Goal: Task Accomplishment & Management: Manage account settings

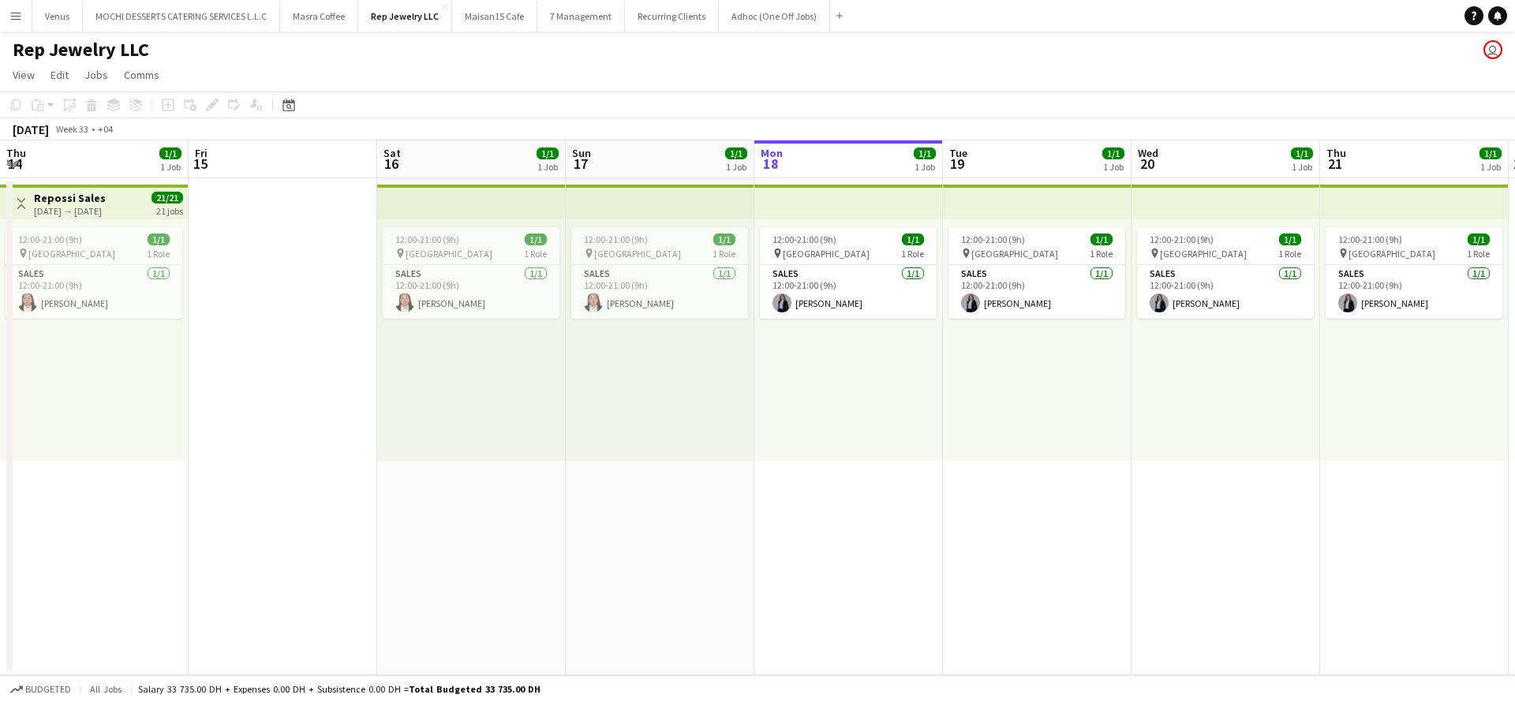
scroll to position [0, 611]
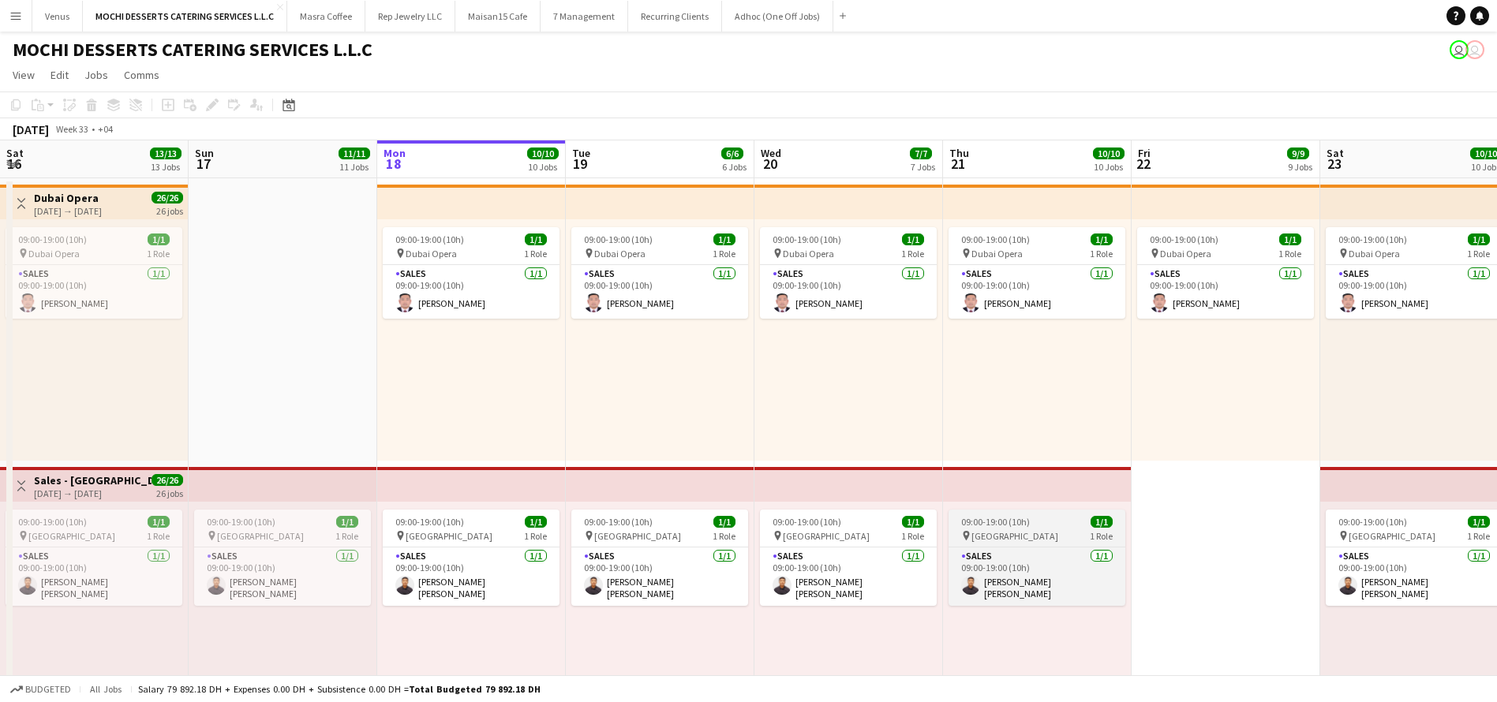
click at [1013, 532] on span "[GEOGRAPHIC_DATA]" at bounding box center [1014, 536] width 87 height 12
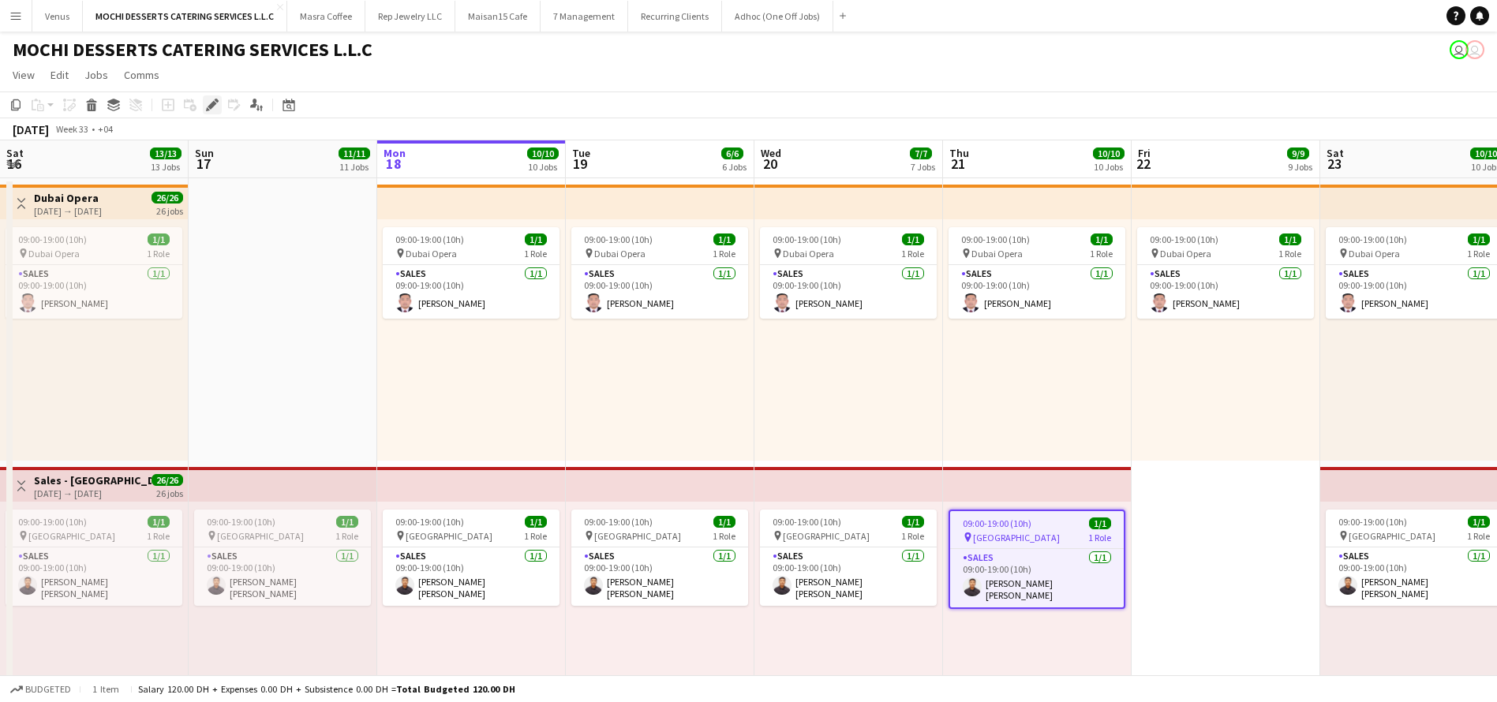
click at [207, 97] on div "Edit" at bounding box center [212, 104] width 19 height 19
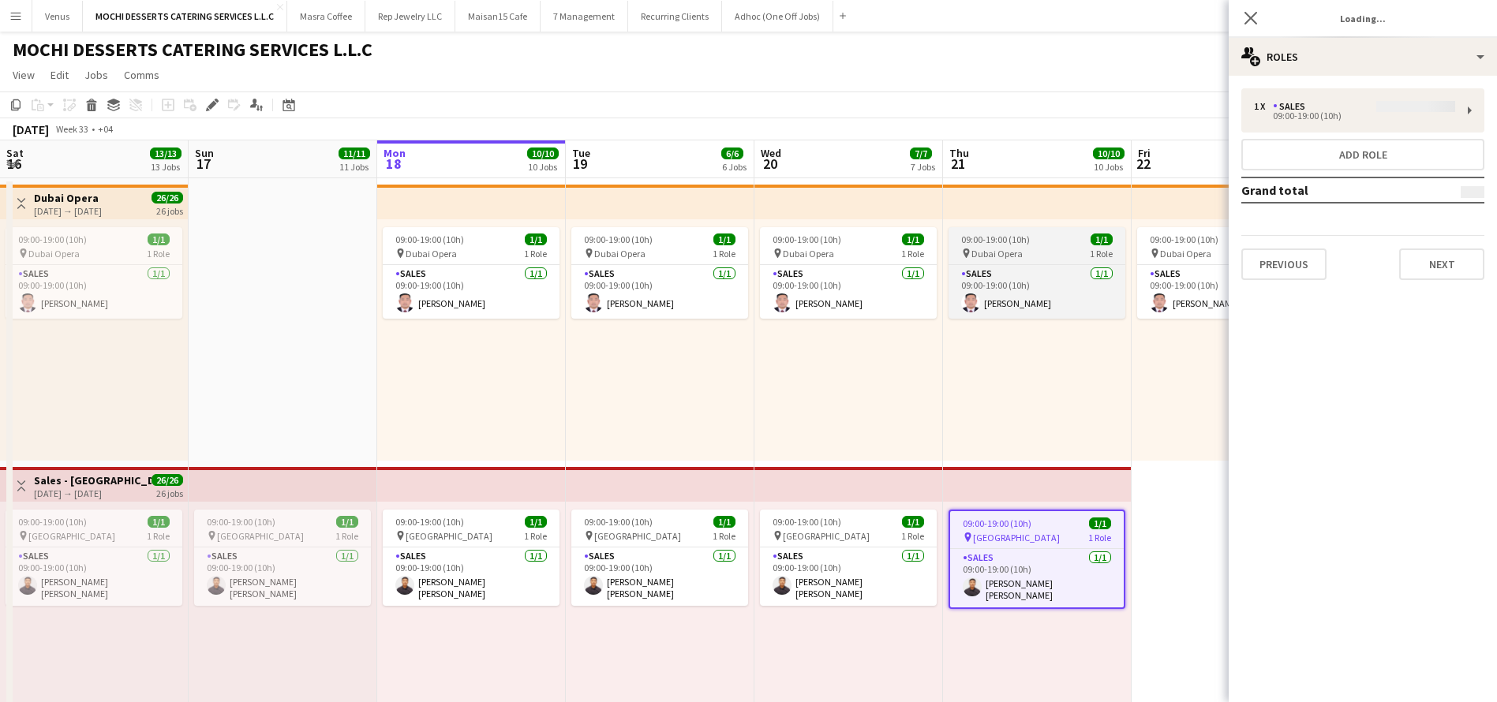
type input "*******"
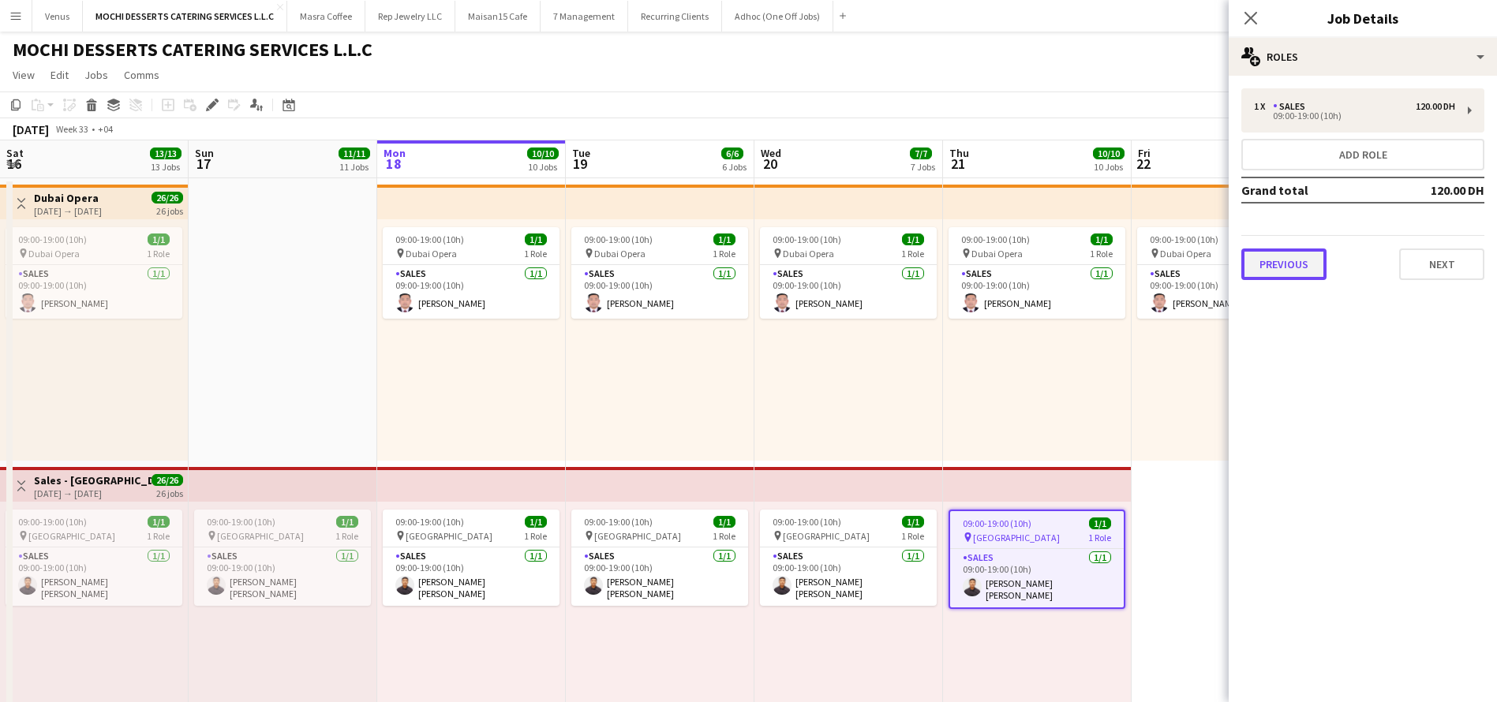
click at [1289, 261] on button "Previous" at bounding box center [1283, 265] width 85 height 32
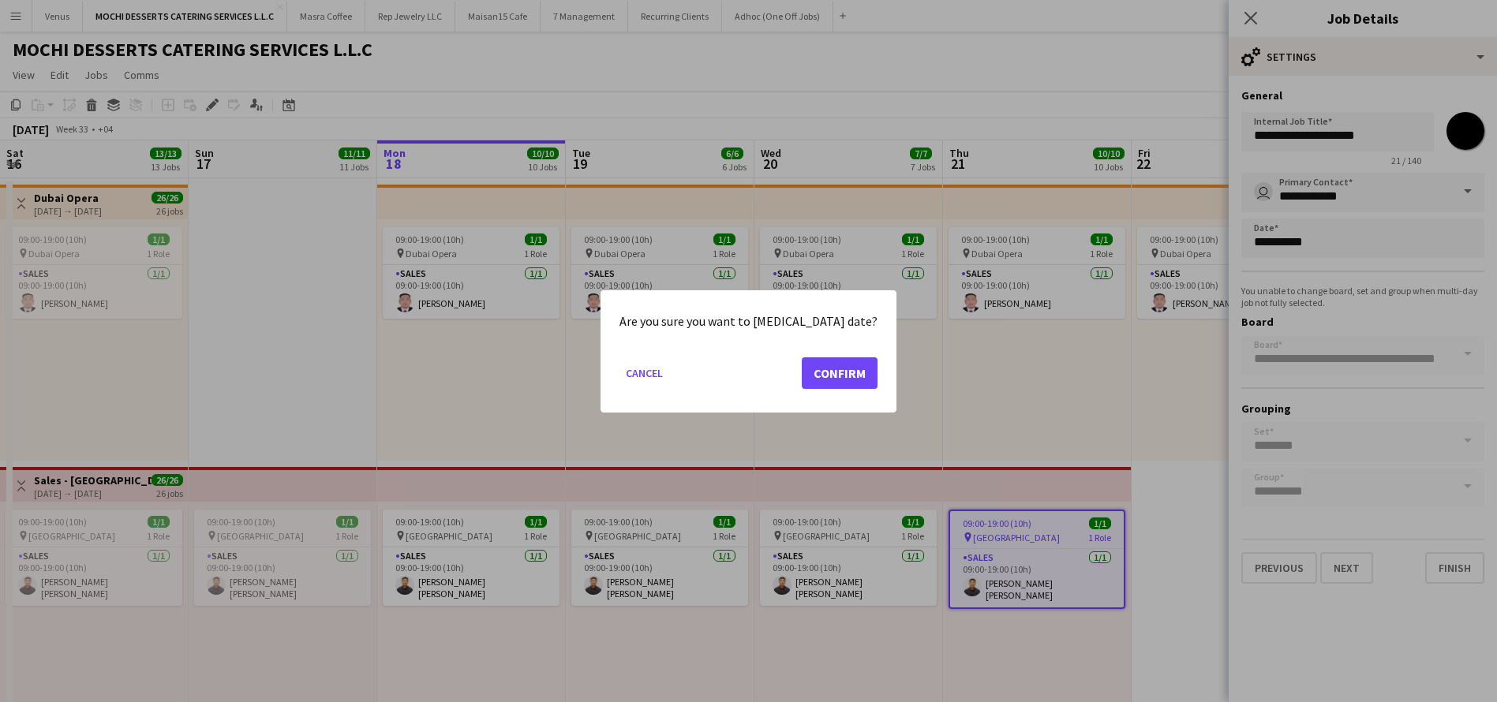
drag, startPoint x: 844, startPoint y: 366, endPoint x: 977, endPoint y: 374, distance: 132.8
click at [849, 366] on button "Confirm" at bounding box center [840, 373] width 76 height 32
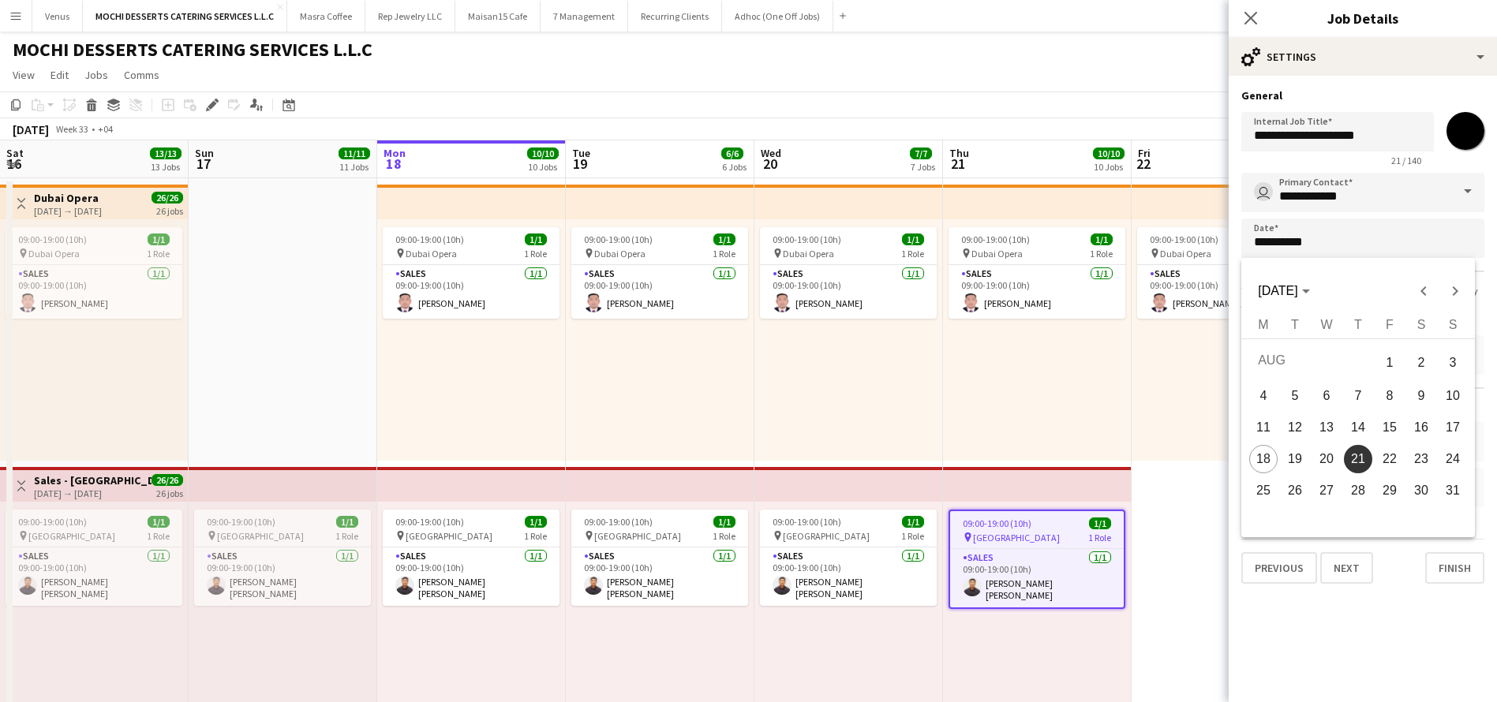
click at [1396, 459] on span "22" at bounding box center [1389, 459] width 28 height 28
type input "**********"
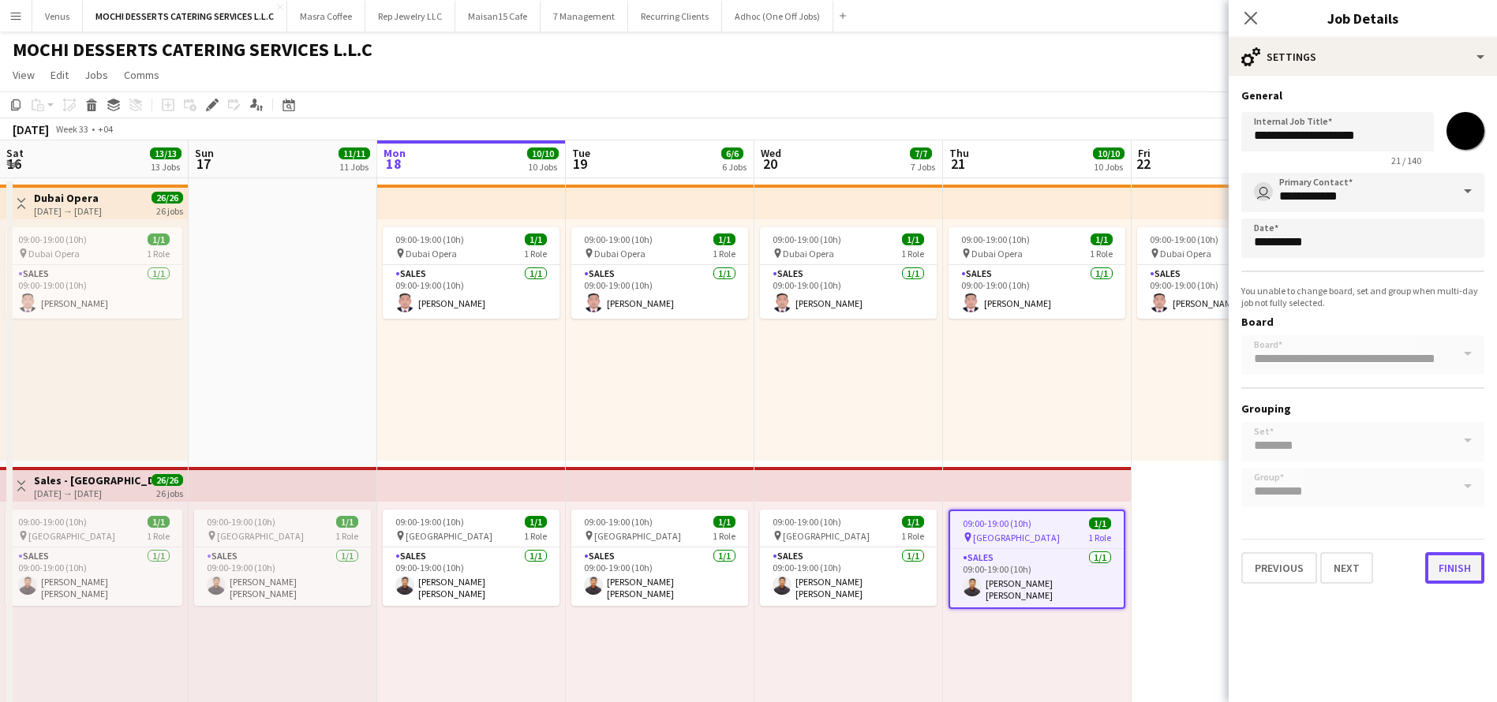
click at [1460, 566] on button "Finish" at bounding box center [1454, 568] width 59 height 32
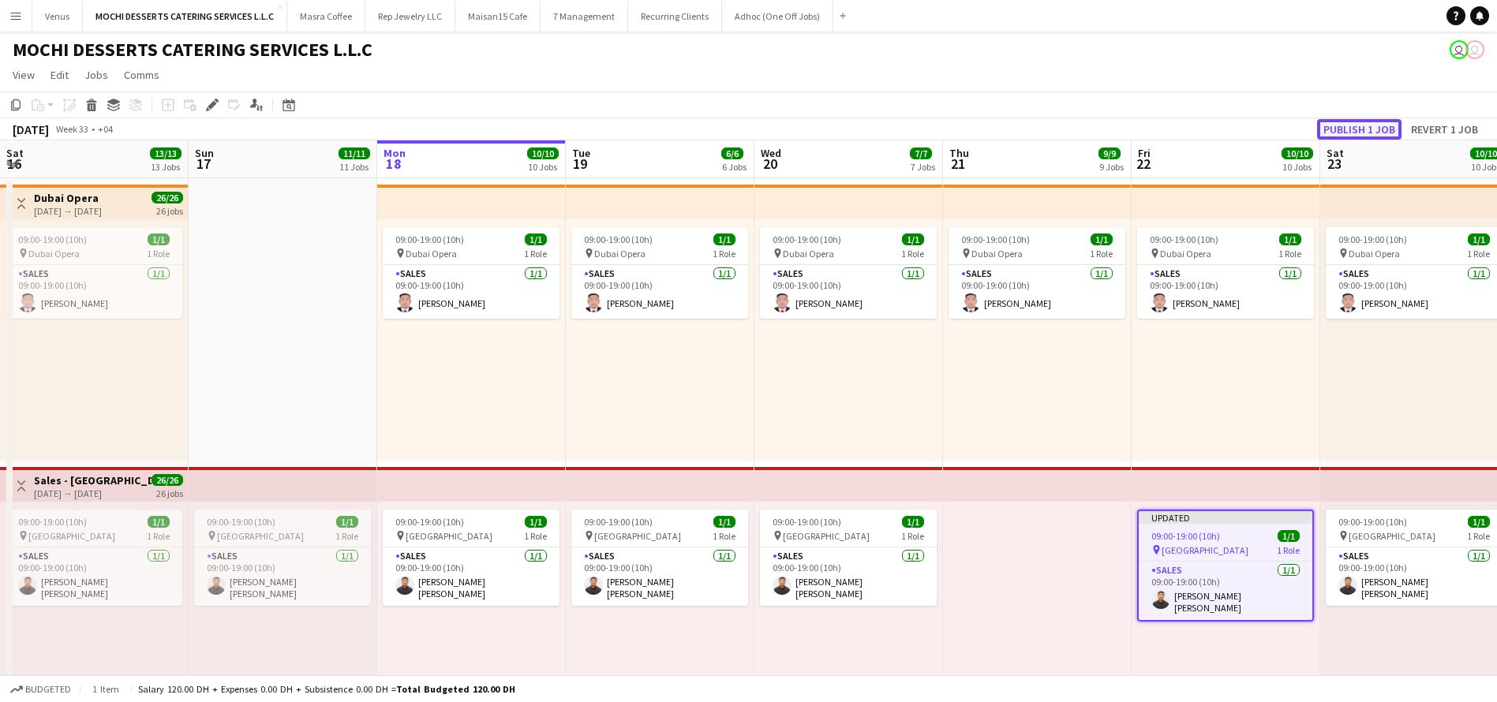
click at [1364, 125] on button "Publish 1 job" at bounding box center [1359, 129] width 84 height 21
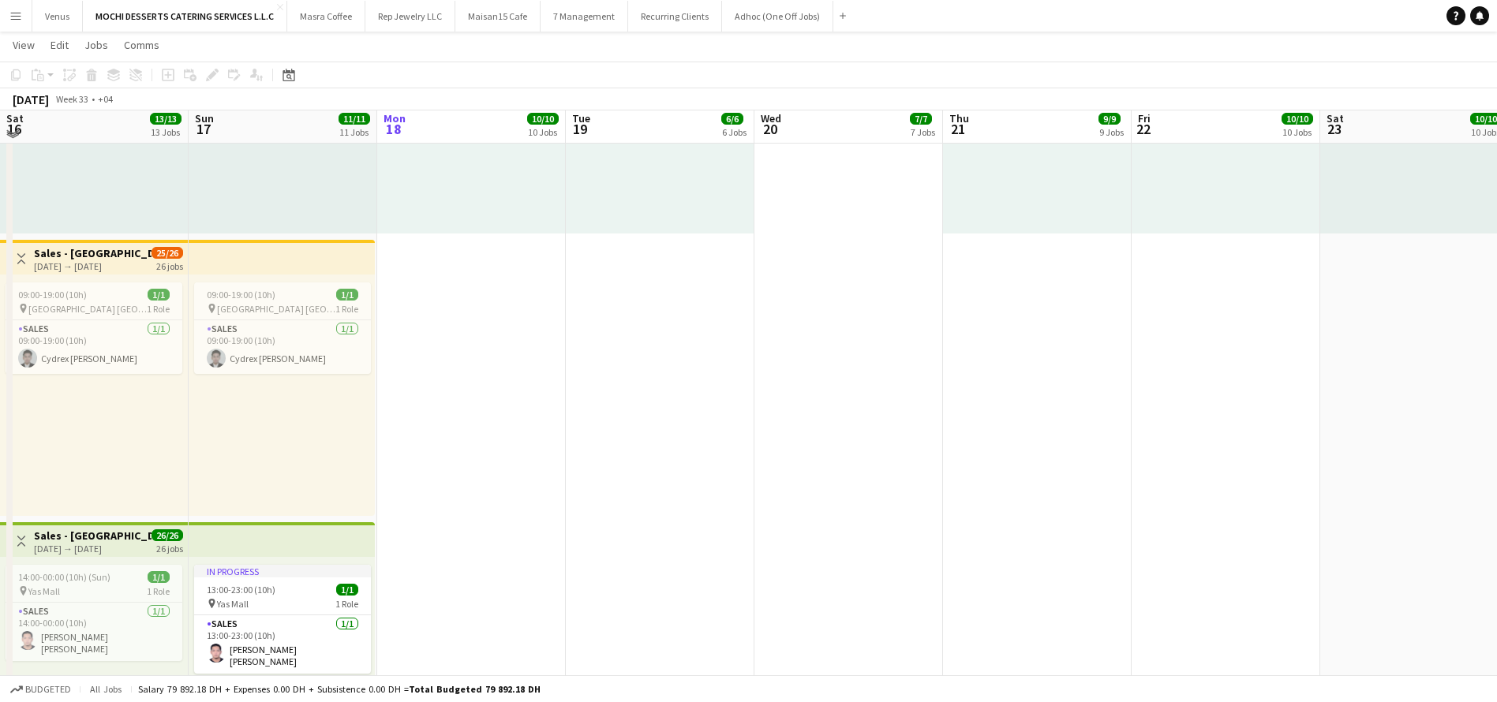
scroll to position [2130, 0]
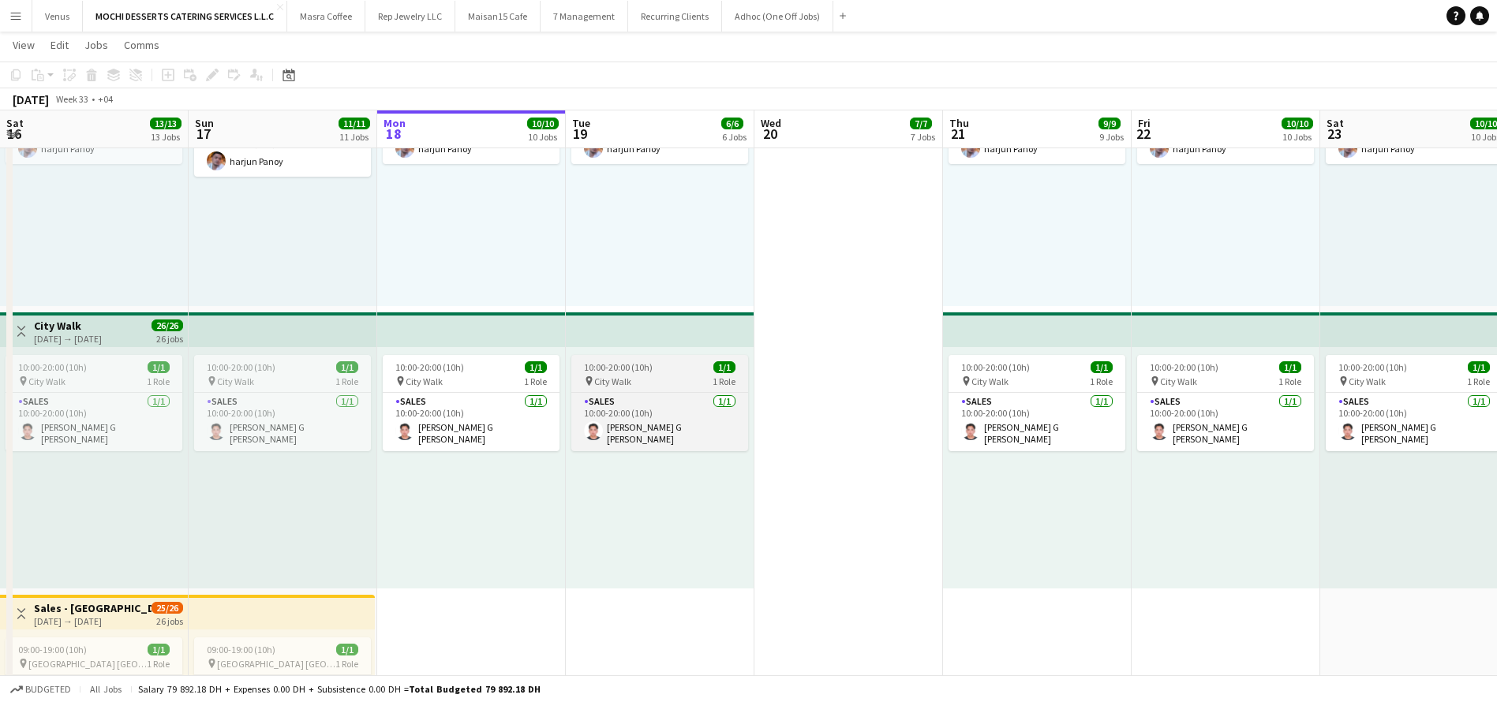
click at [663, 370] on div "10:00-20:00 (10h) 1/1" at bounding box center [659, 367] width 177 height 12
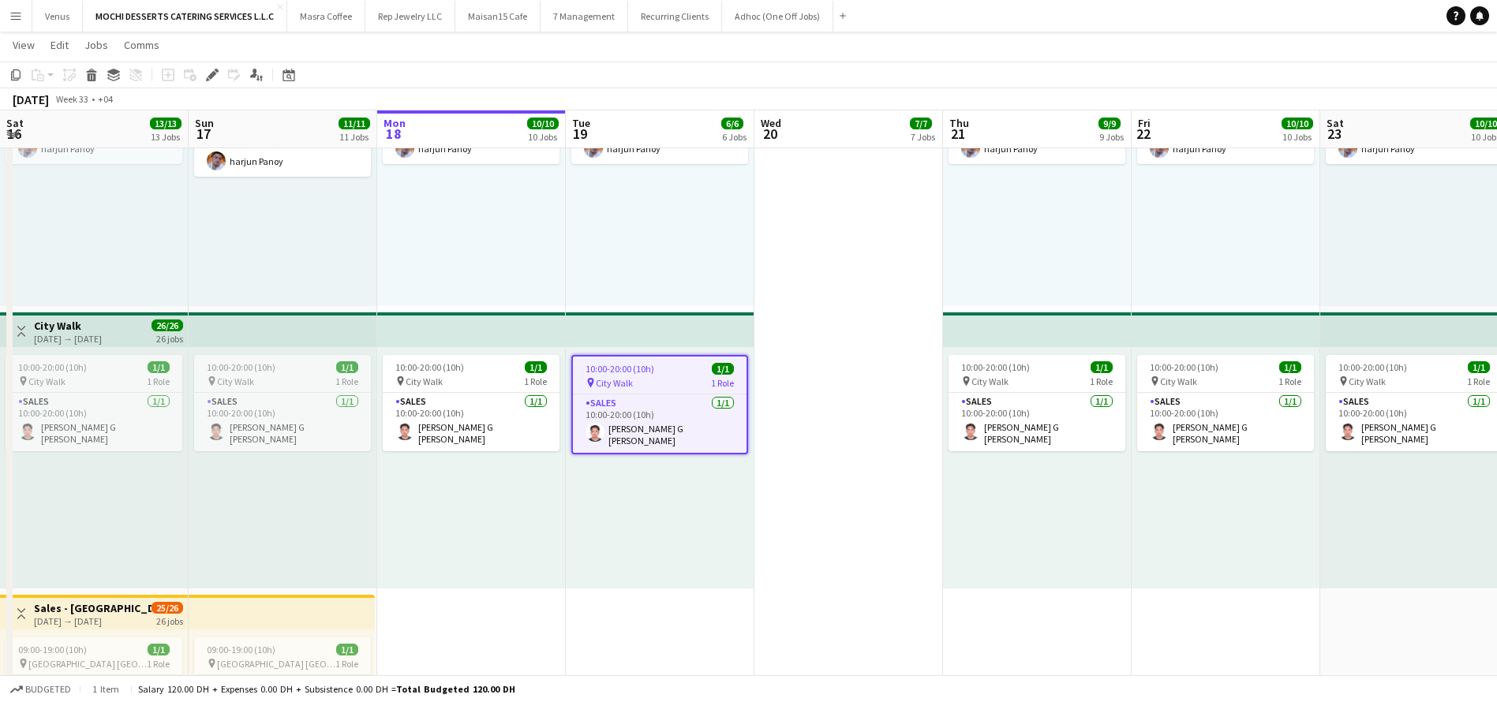
click at [663, 376] on div "pin City Walk 1 Role" at bounding box center [660, 382] width 174 height 13
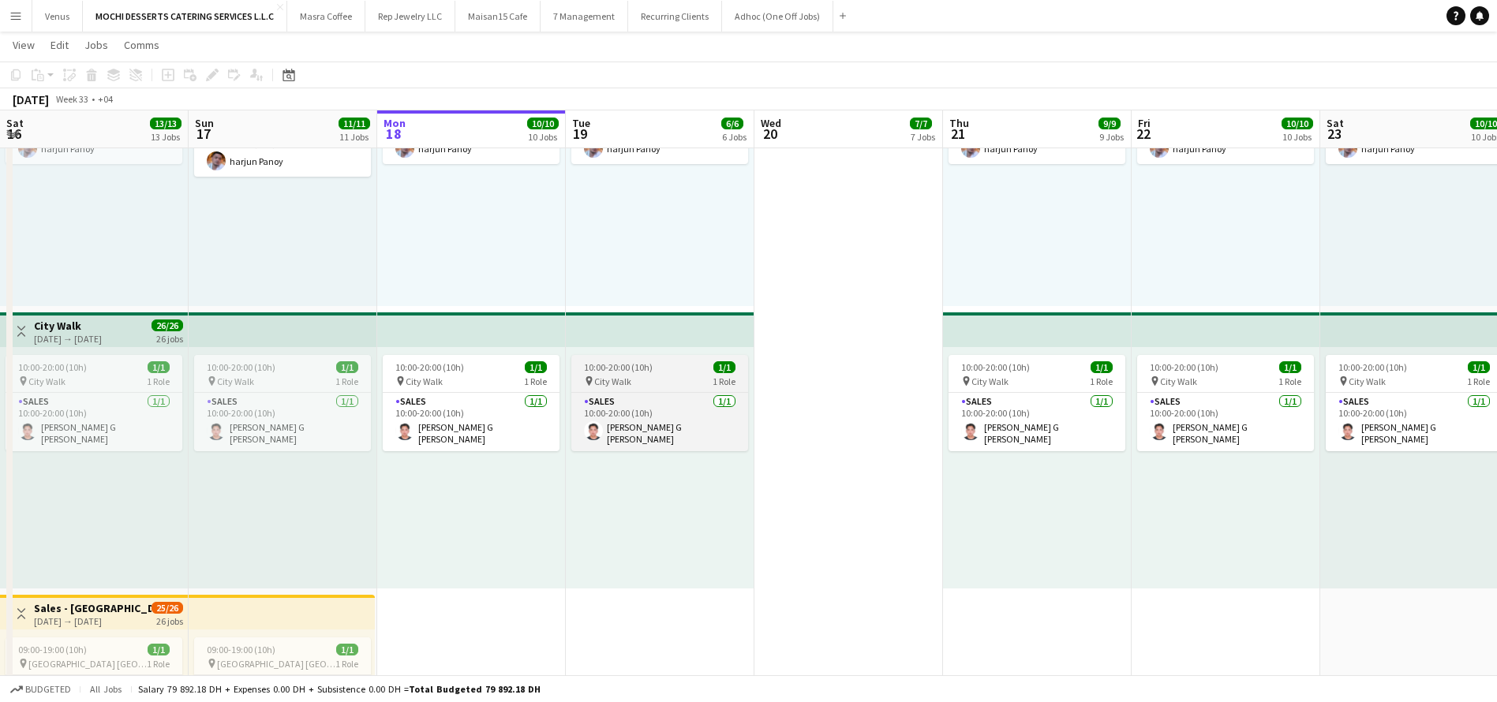
click at [666, 375] on div "pin City Walk 1 Role" at bounding box center [659, 381] width 177 height 13
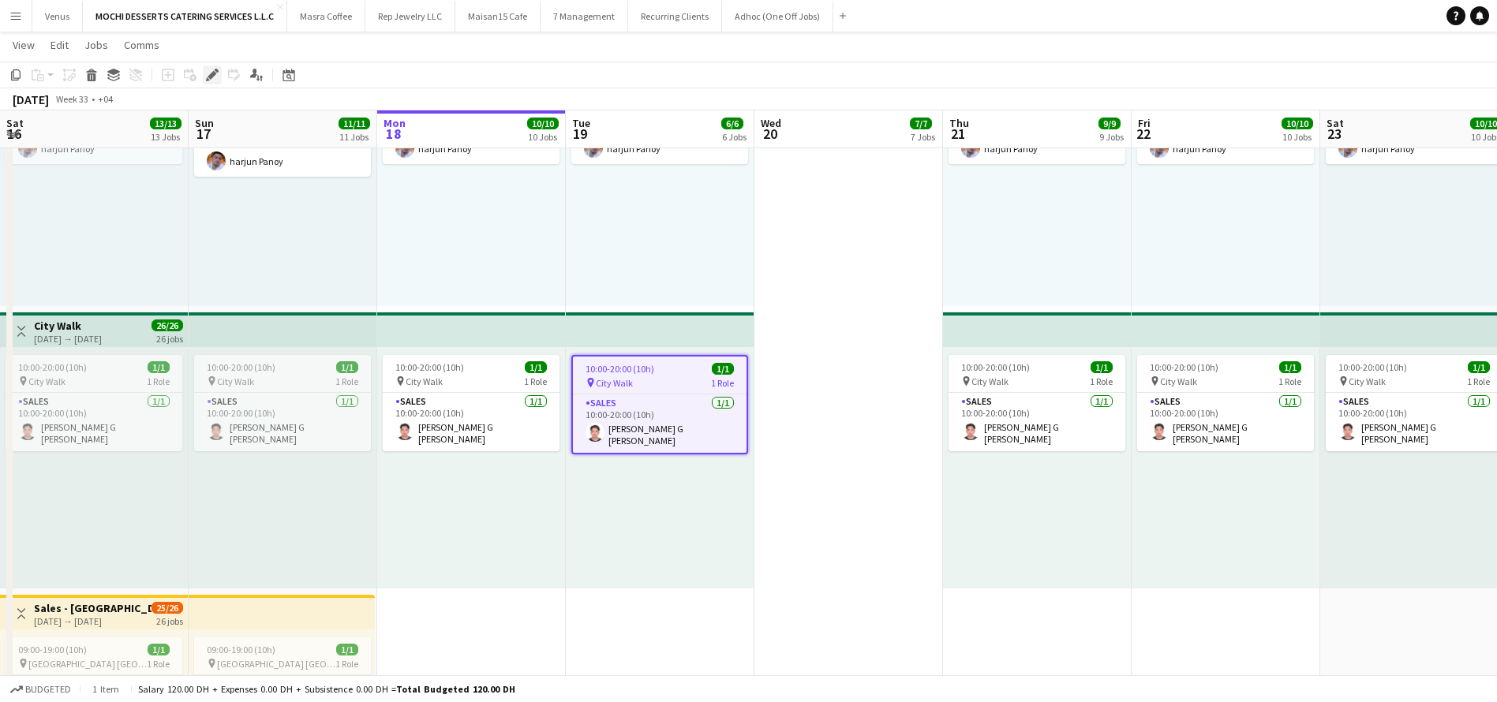
click at [215, 73] on icon at bounding box center [211, 75] width 9 height 9
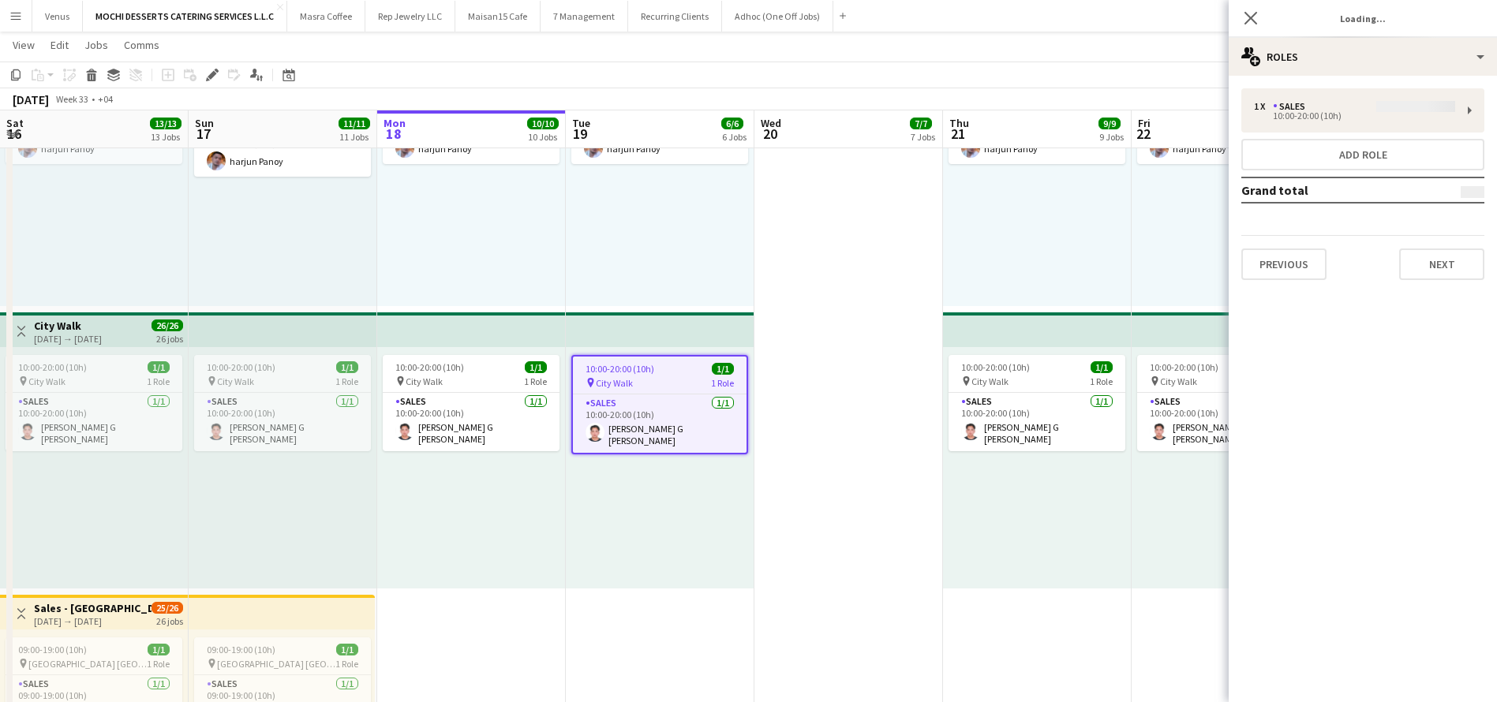
type input "*******"
click at [1284, 276] on button "Previous" at bounding box center [1283, 265] width 85 height 32
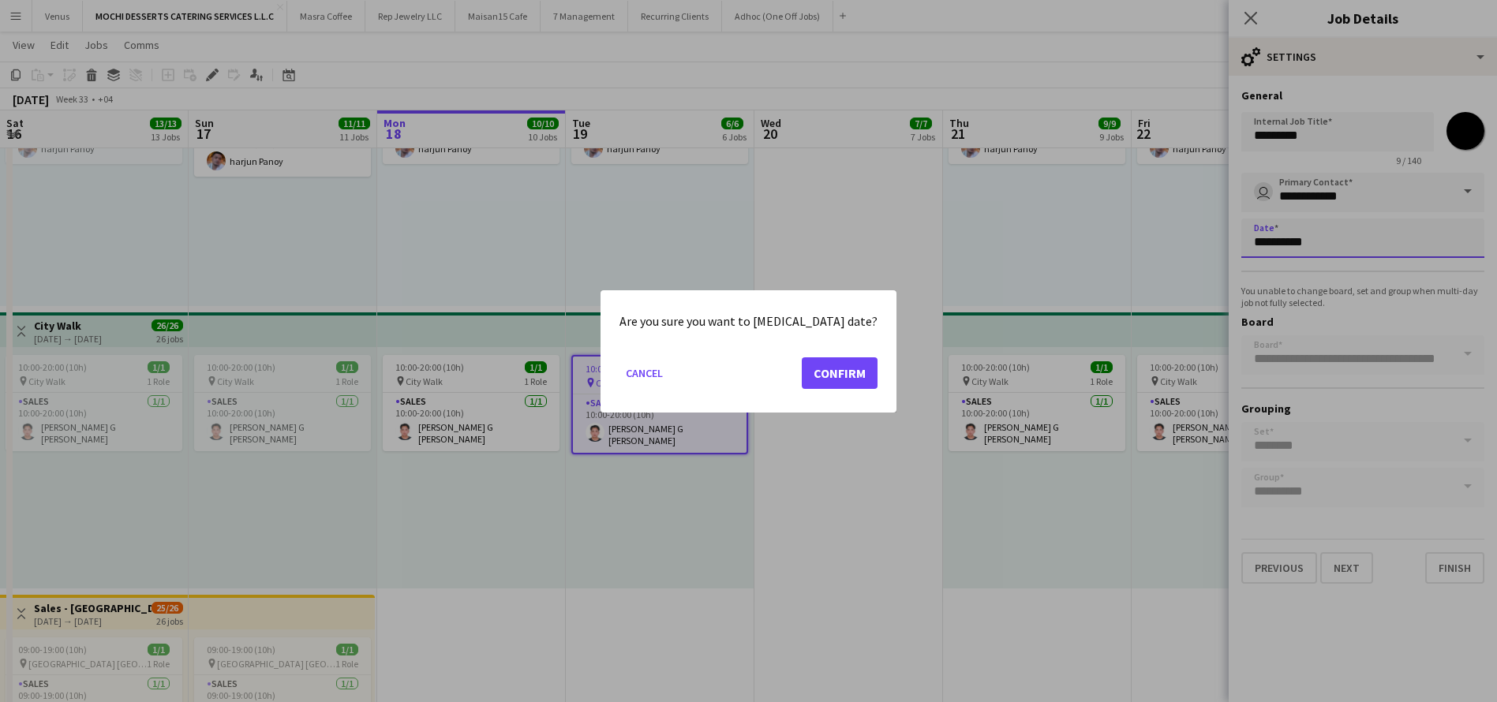
scroll to position [0, 0]
click at [832, 373] on button "Confirm" at bounding box center [840, 373] width 76 height 32
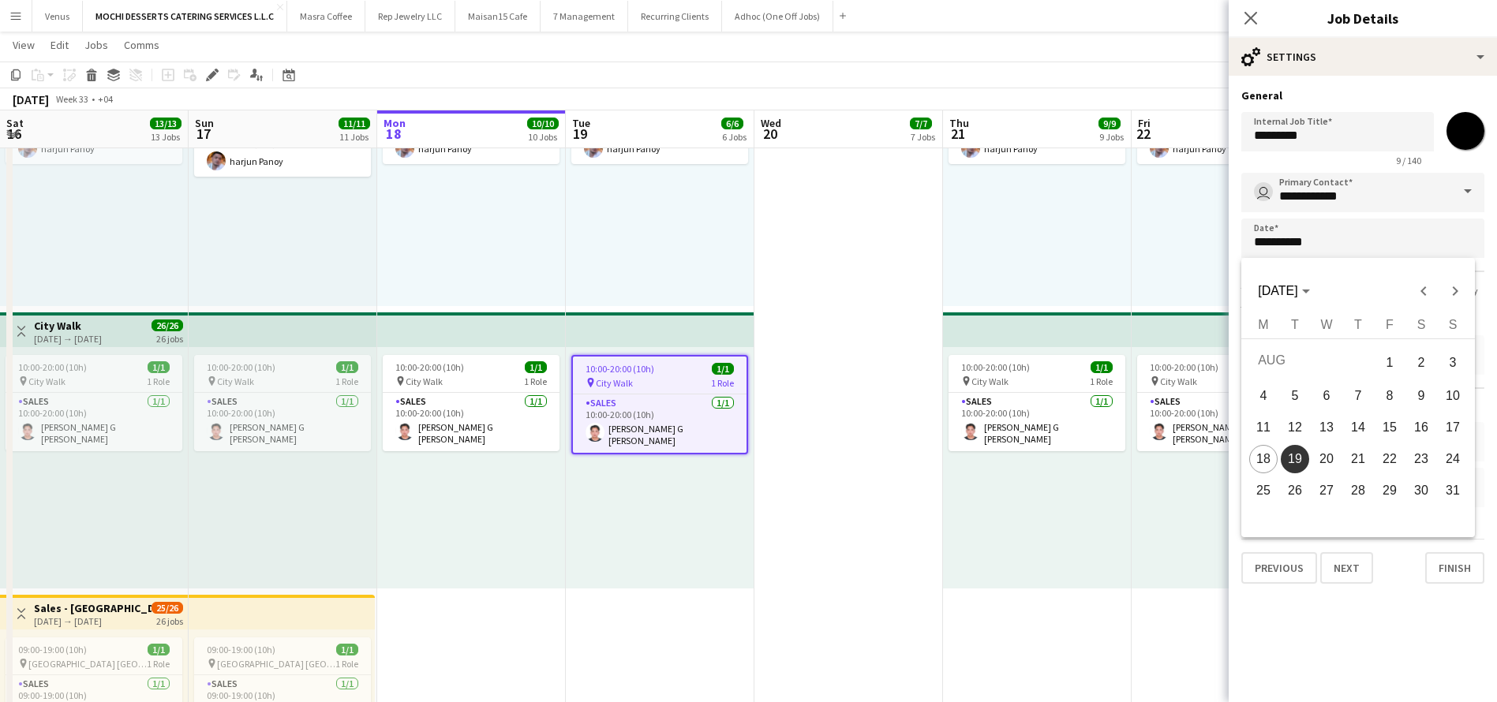
click at [1330, 451] on span "20" at bounding box center [1326, 459] width 28 height 28
type input "**********"
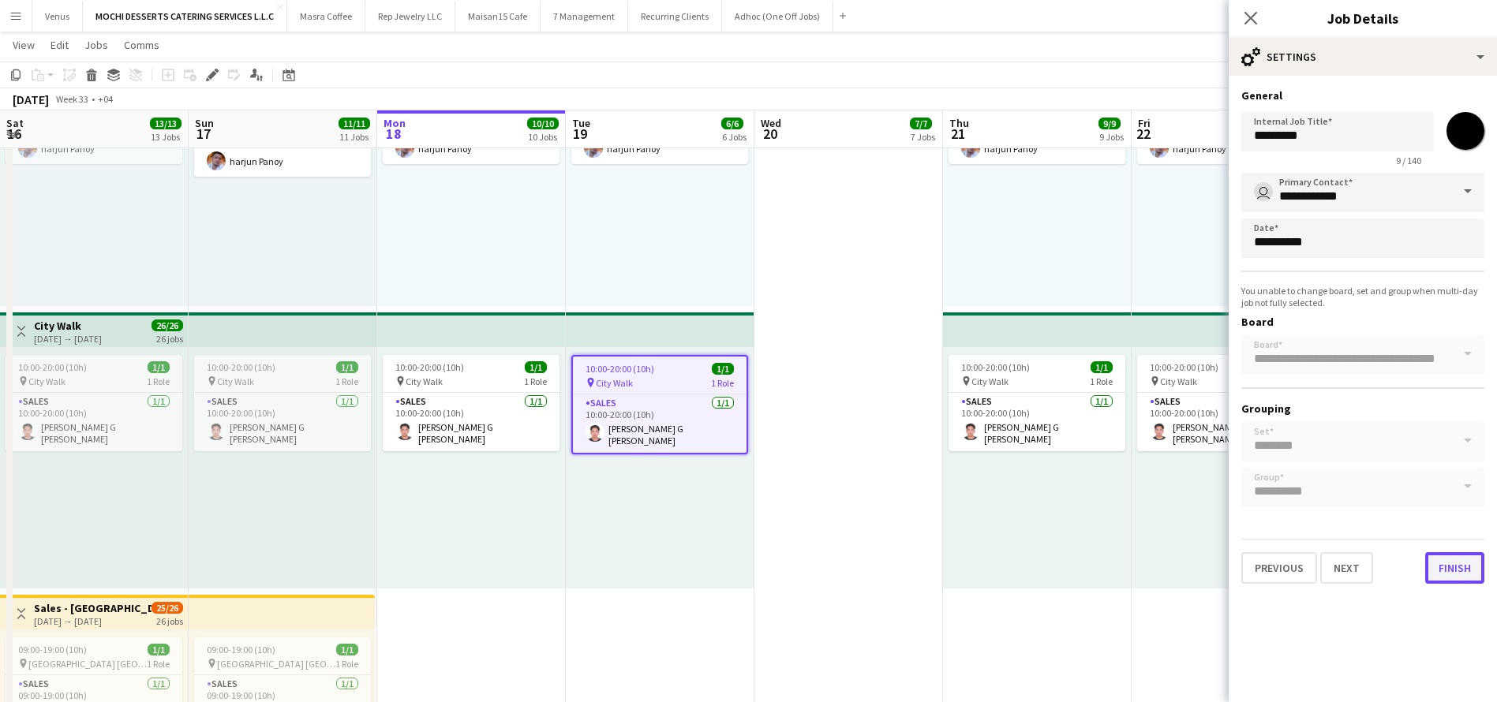
click at [1451, 564] on button "Finish" at bounding box center [1454, 568] width 59 height 32
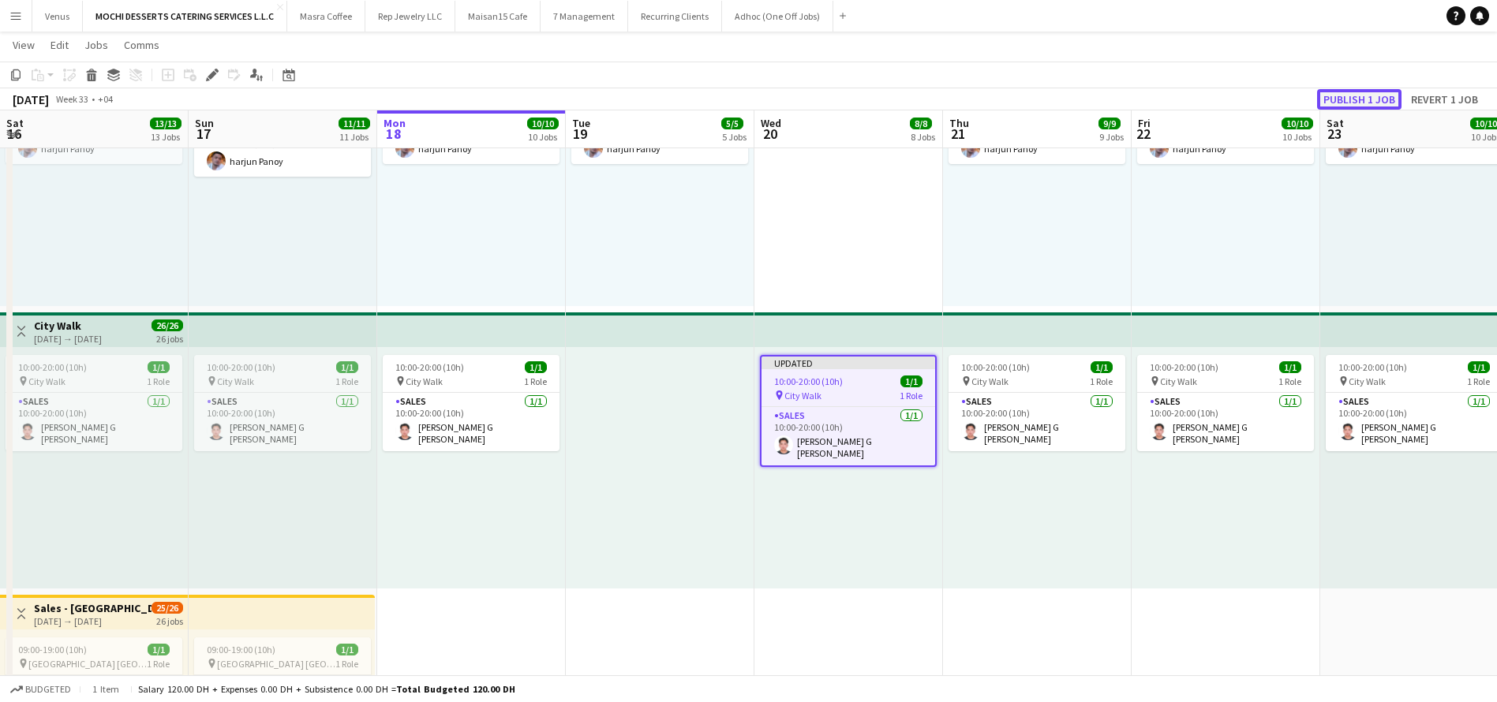
click at [1362, 102] on button "Publish 1 job" at bounding box center [1359, 99] width 84 height 21
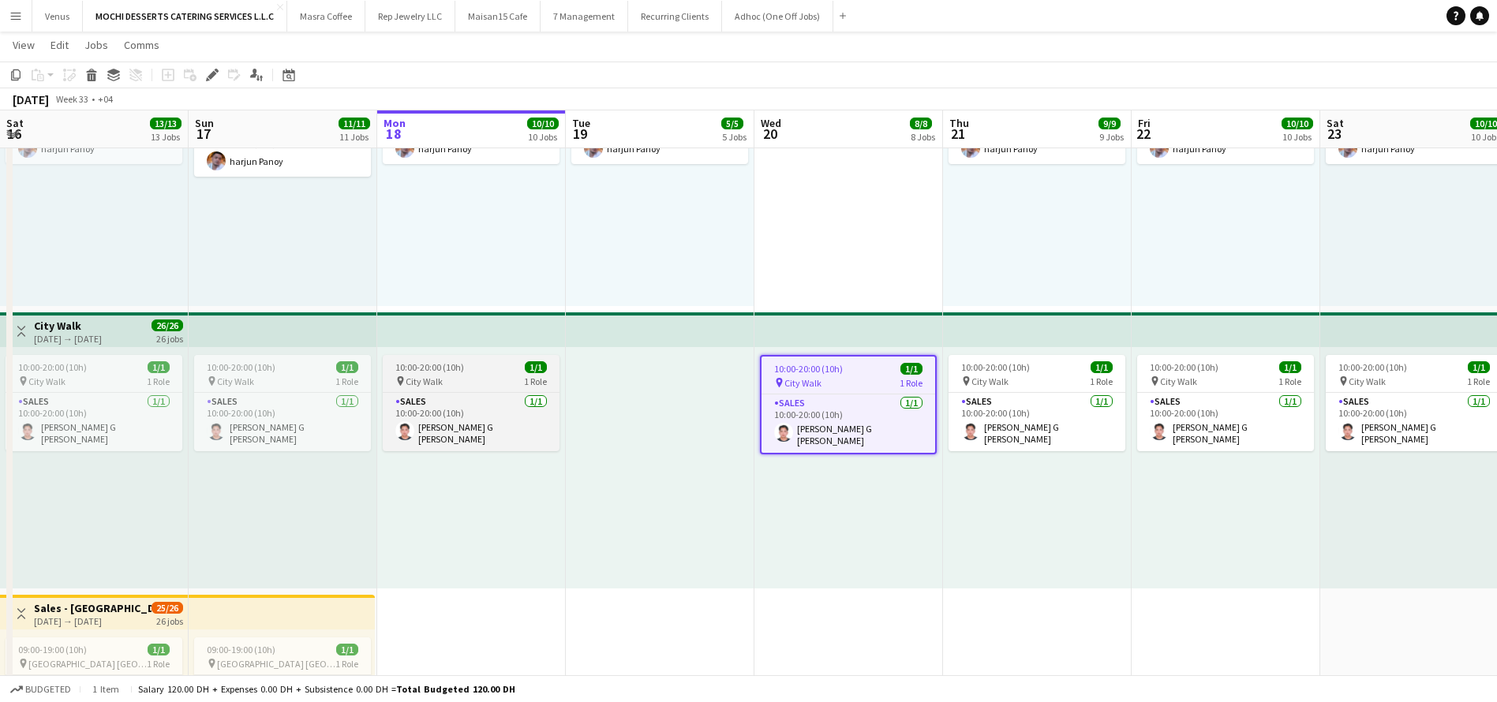
click at [468, 373] on app-job-card "10:00-20:00 (10h) 1/1 pin City Walk 1 Role Sales [DATE] 10:00-20:00 (10h) [PERS…" at bounding box center [471, 403] width 177 height 96
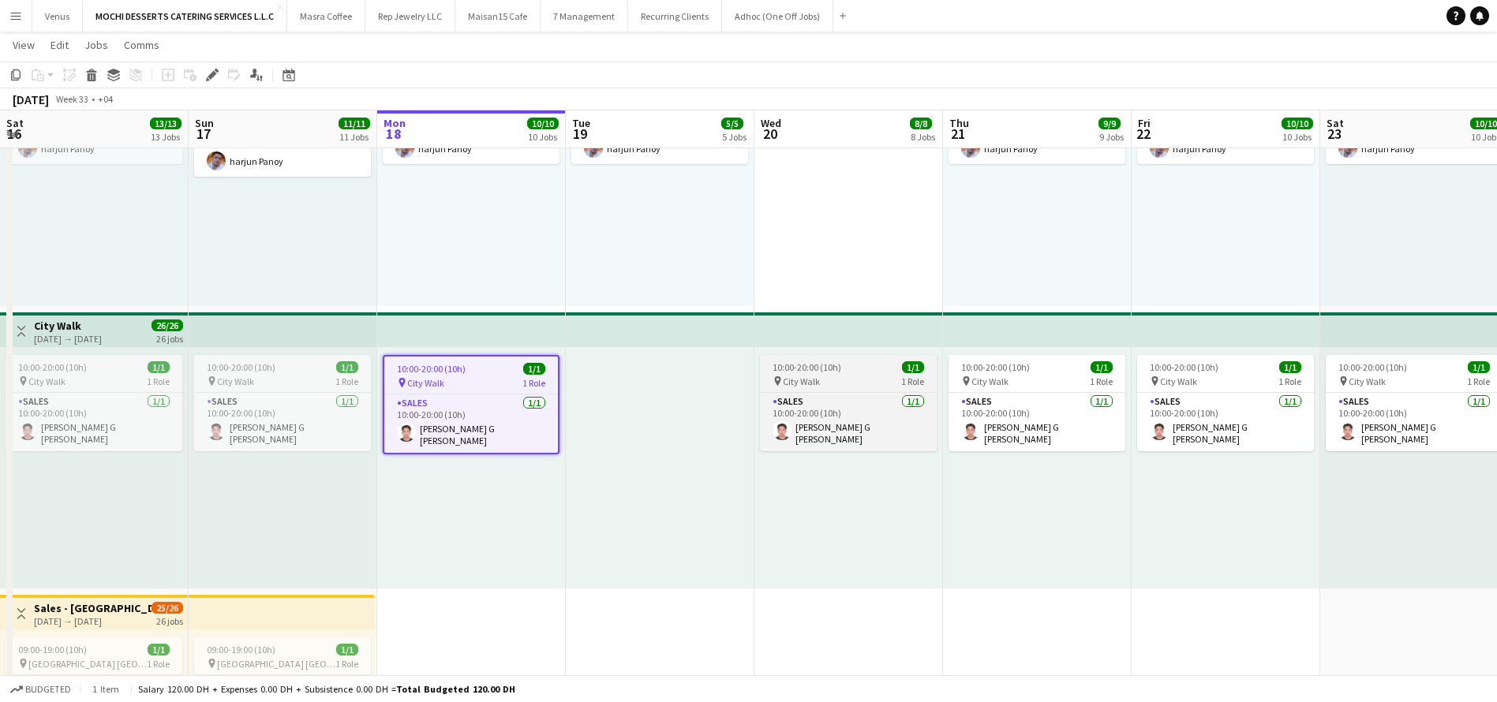
click at [804, 361] on span "10:00-20:00 (10h)" at bounding box center [806, 367] width 69 height 12
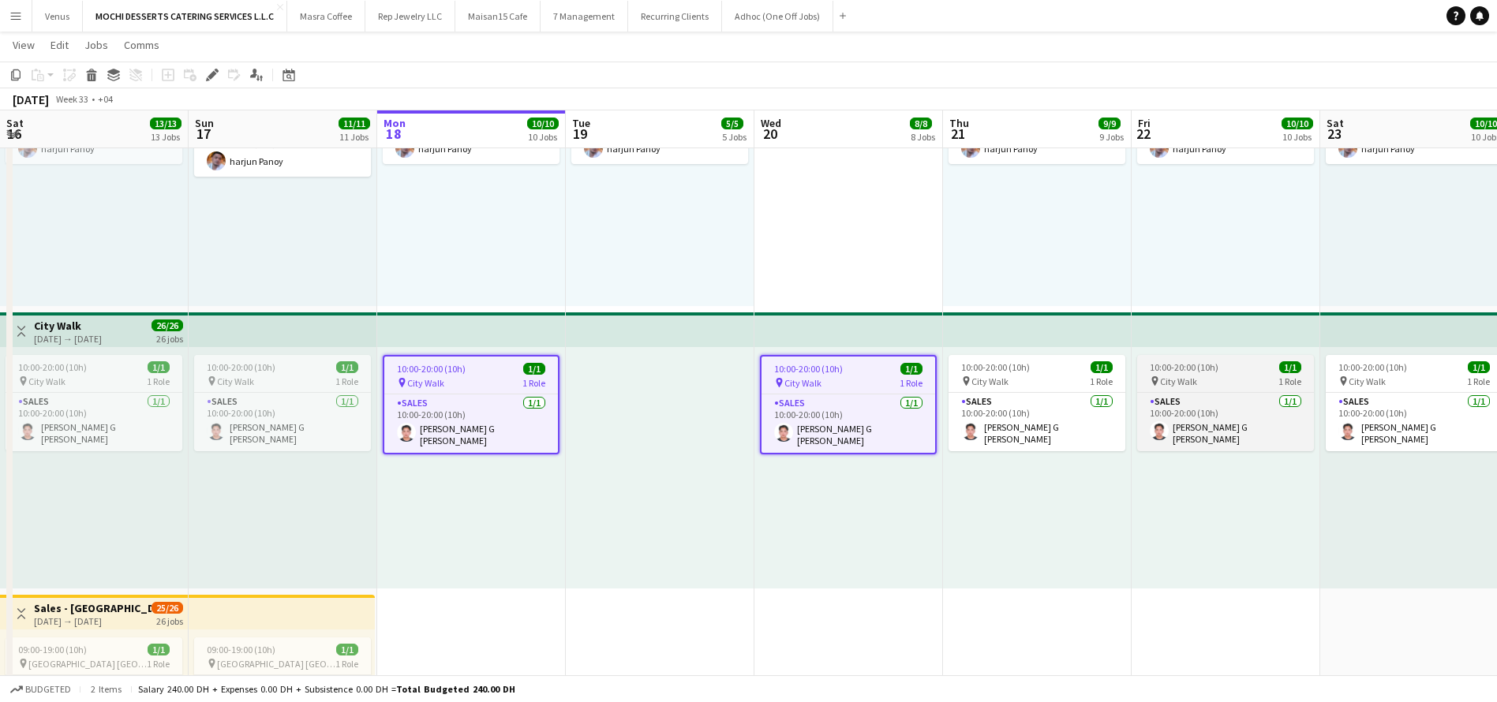
drag, startPoint x: 1030, startPoint y: 385, endPoint x: 1172, endPoint y: 376, distance: 143.1
click at [1031, 385] on div "pin City Walk 1 Role" at bounding box center [1036, 381] width 177 height 13
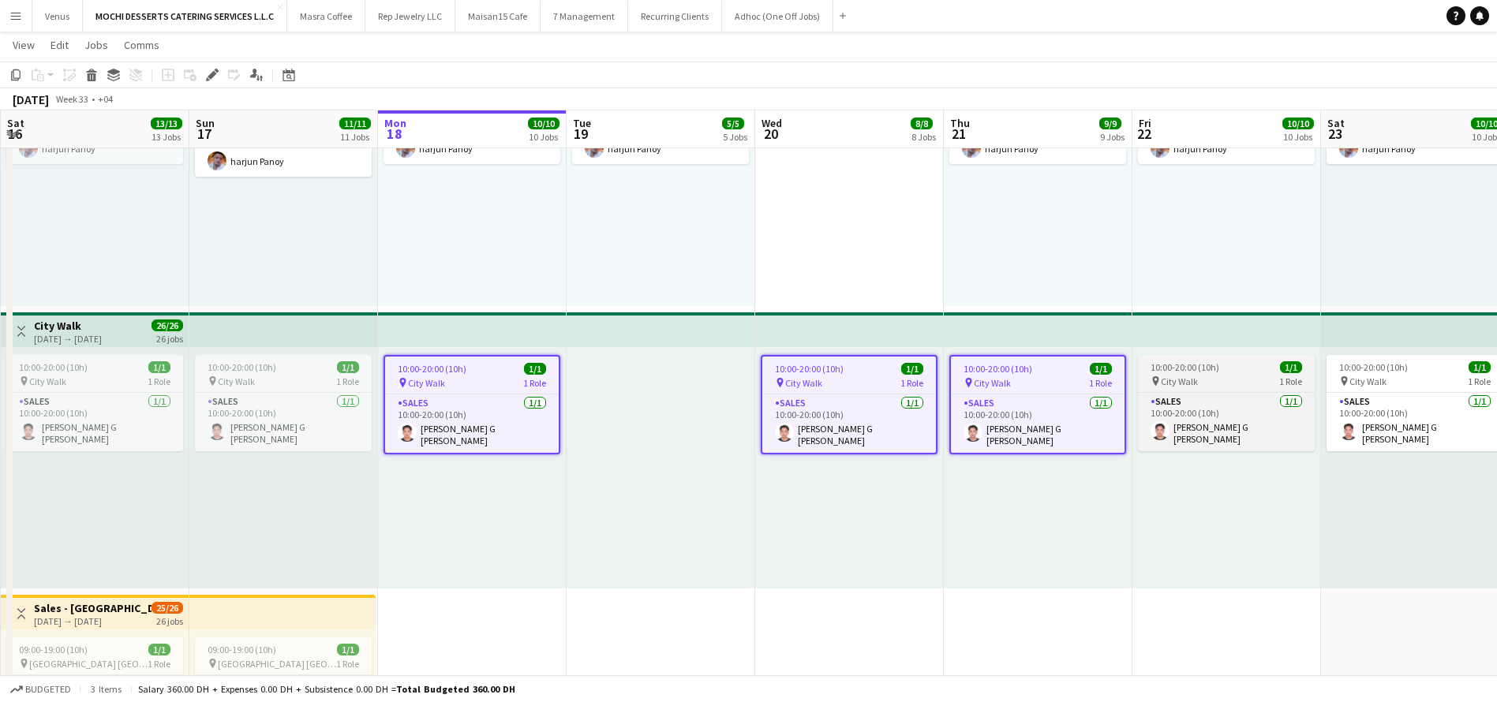
drag, startPoint x: 1233, startPoint y: 386, endPoint x: 1277, endPoint y: 372, distance: 46.4
click at [1234, 386] on div "pin City Walk 1 Role" at bounding box center [1226, 381] width 177 height 13
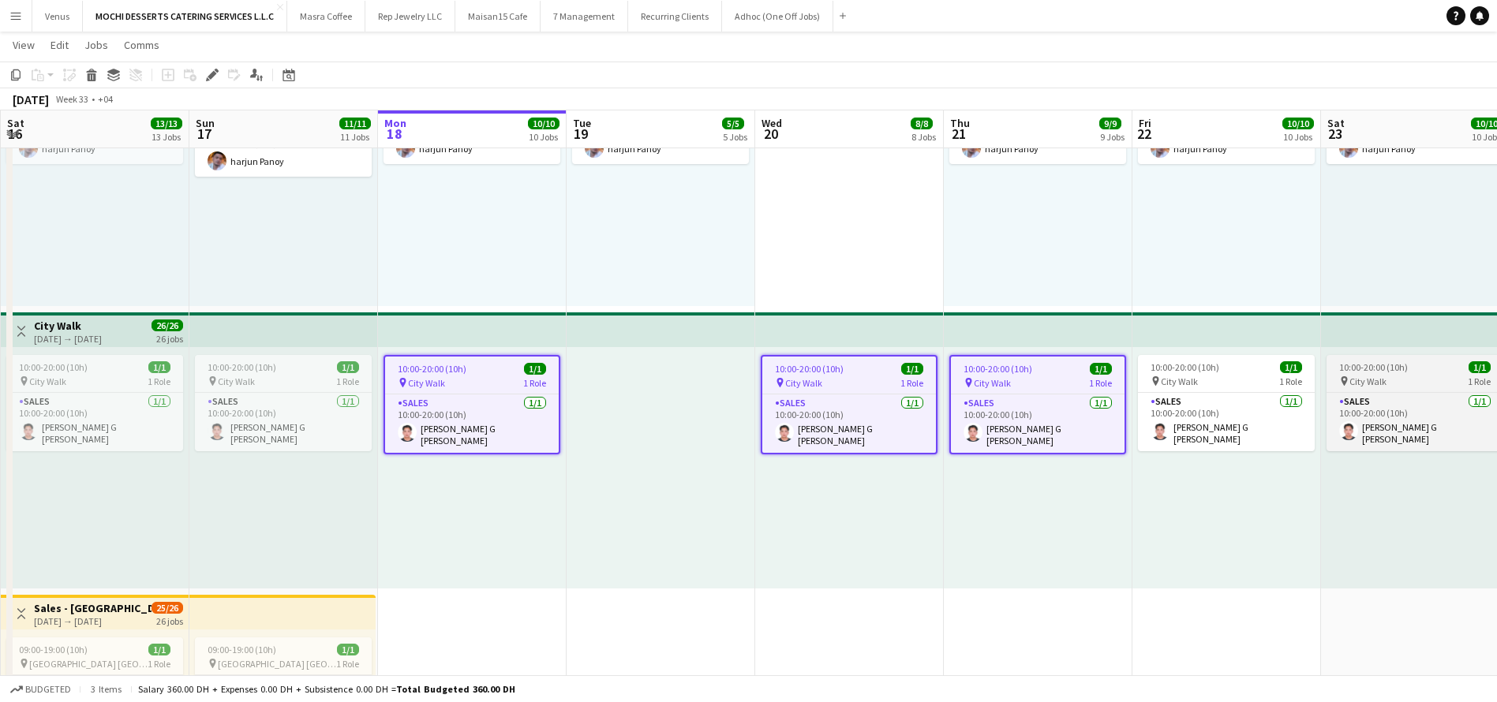
scroll to position [0, 376]
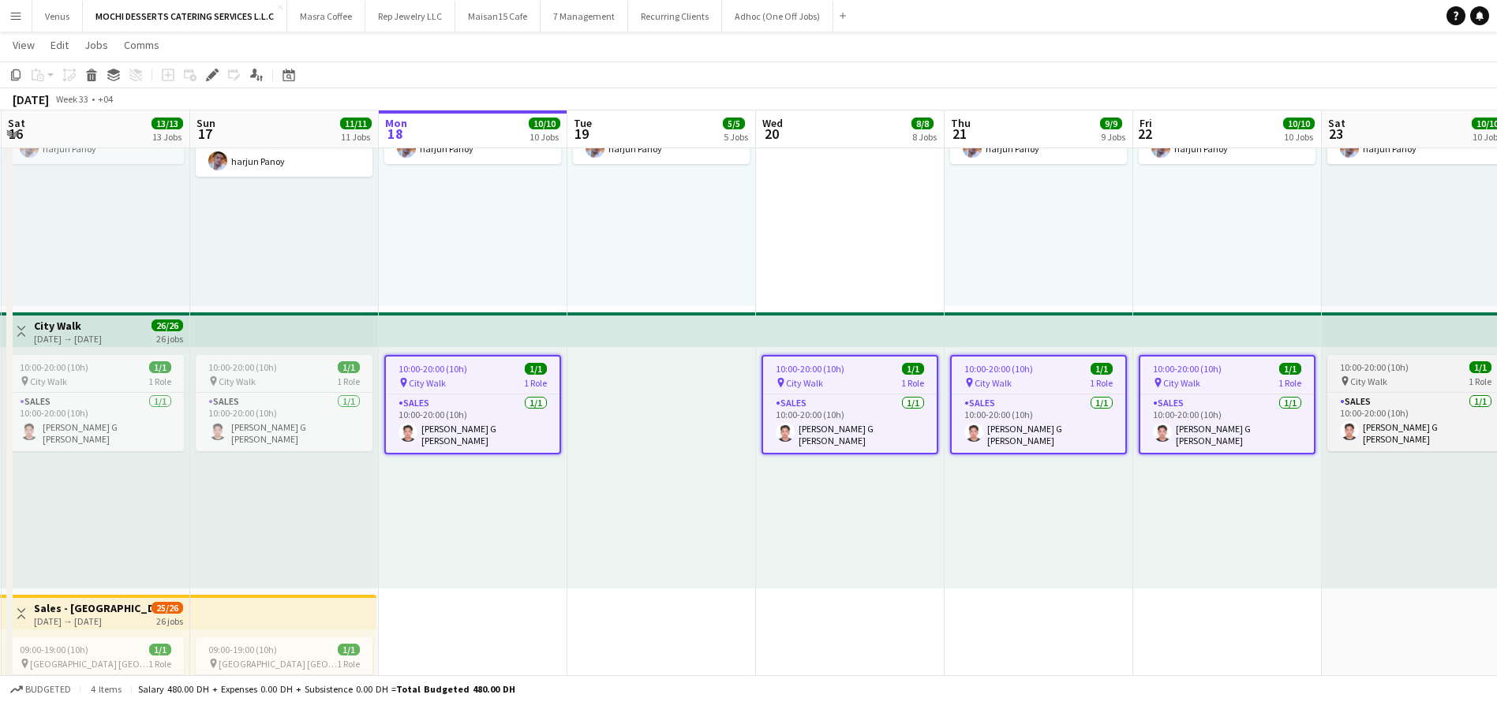
click at [1368, 369] on span "10:00-20:00 (10h)" at bounding box center [1374, 367] width 69 height 12
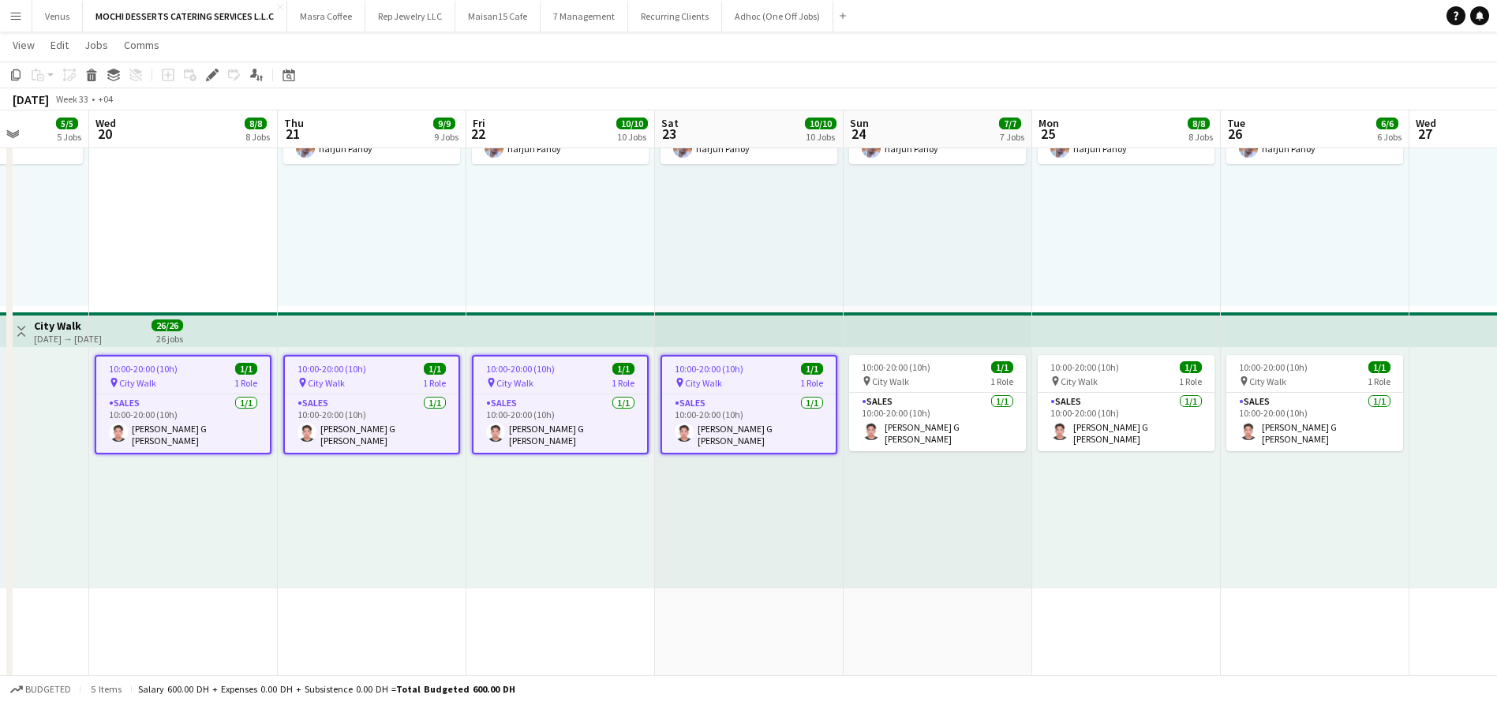
scroll to position [0, 472]
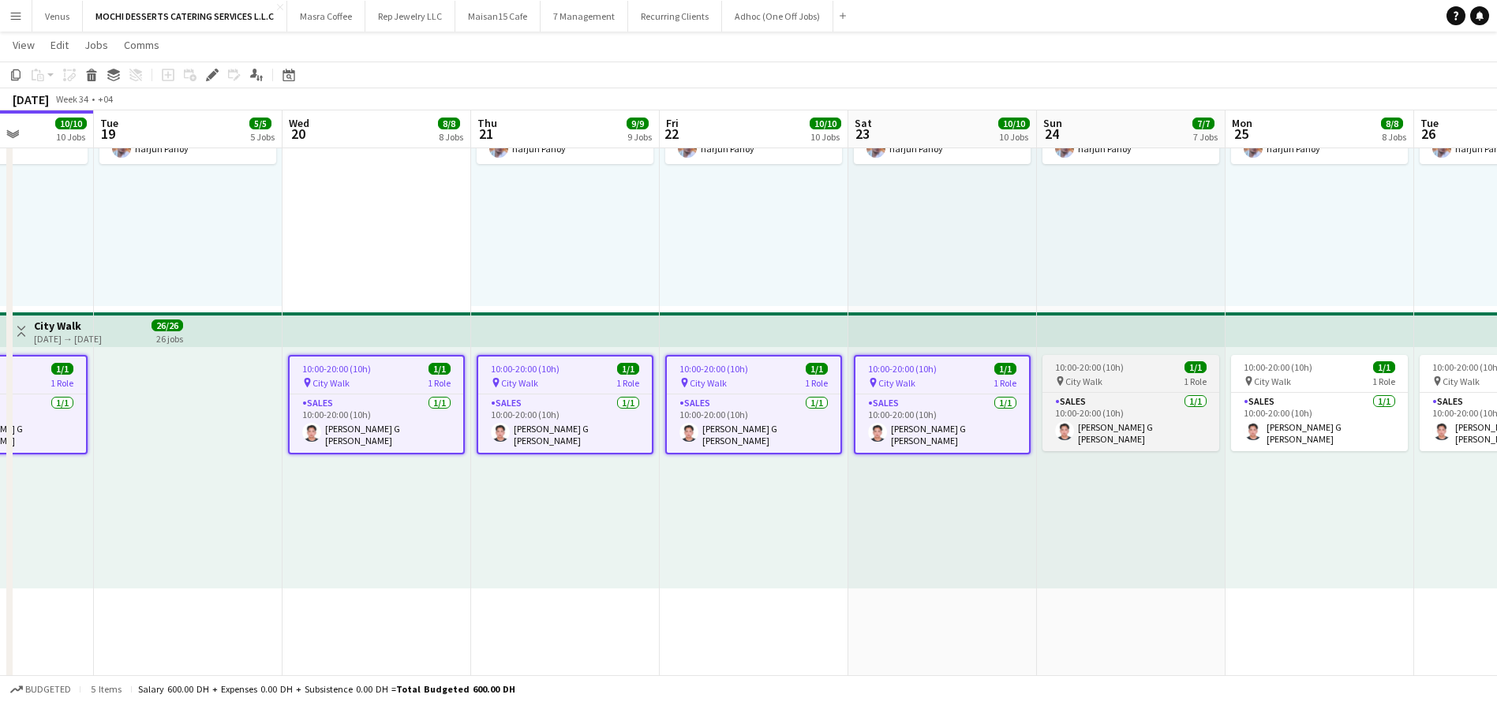
click at [1133, 376] on div "pin City Walk 1 Role" at bounding box center [1130, 381] width 177 height 13
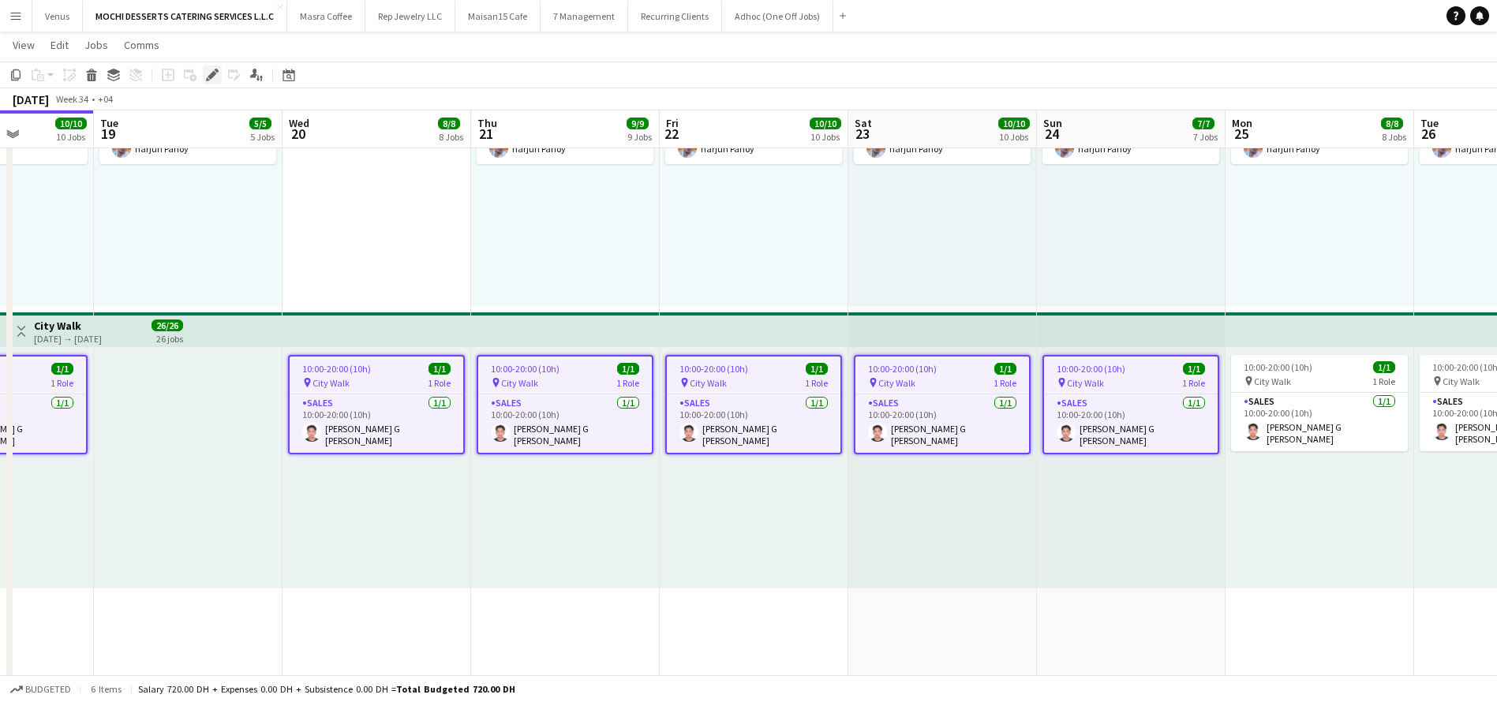
click at [210, 80] on icon "Edit" at bounding box center [212, 75] width 13 height 13
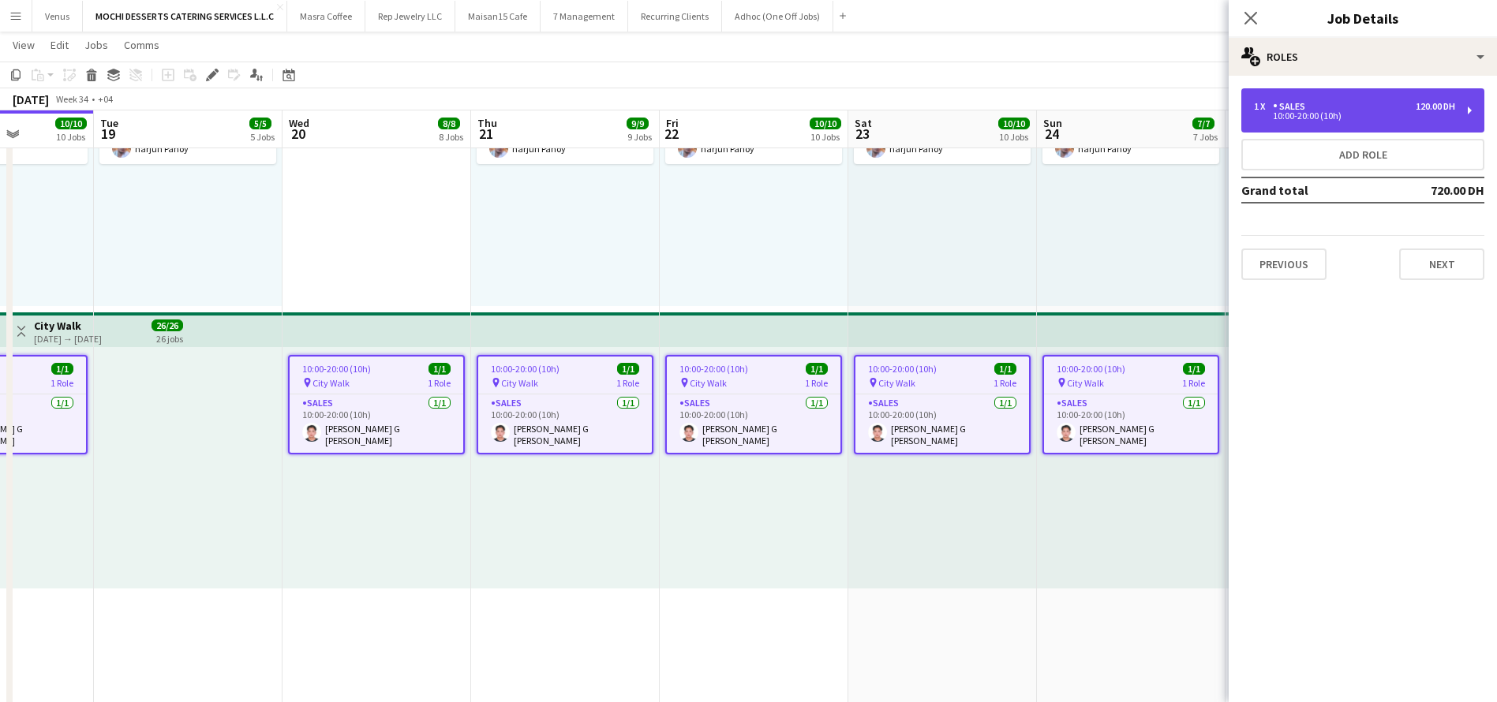
click at [1476, 100] on div "1 x Sales 120.00 DH 10:00-20:00 (10h)" at bounding box center [1362, 110] width 243 height 44
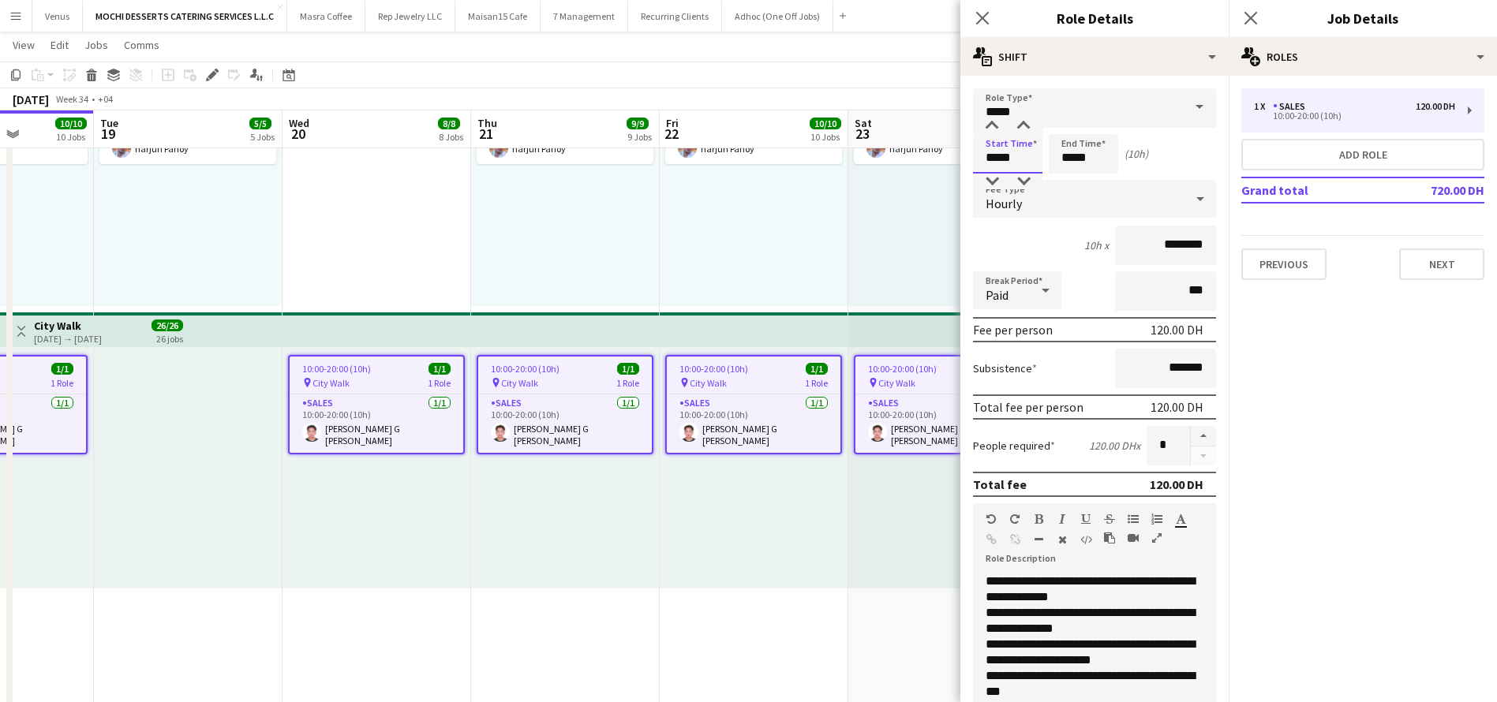
drag, startPoint x: 1027, startPoint y: 161, endPoint x: 922, endPoint y: 141, distance: 106.8
type input "*****"
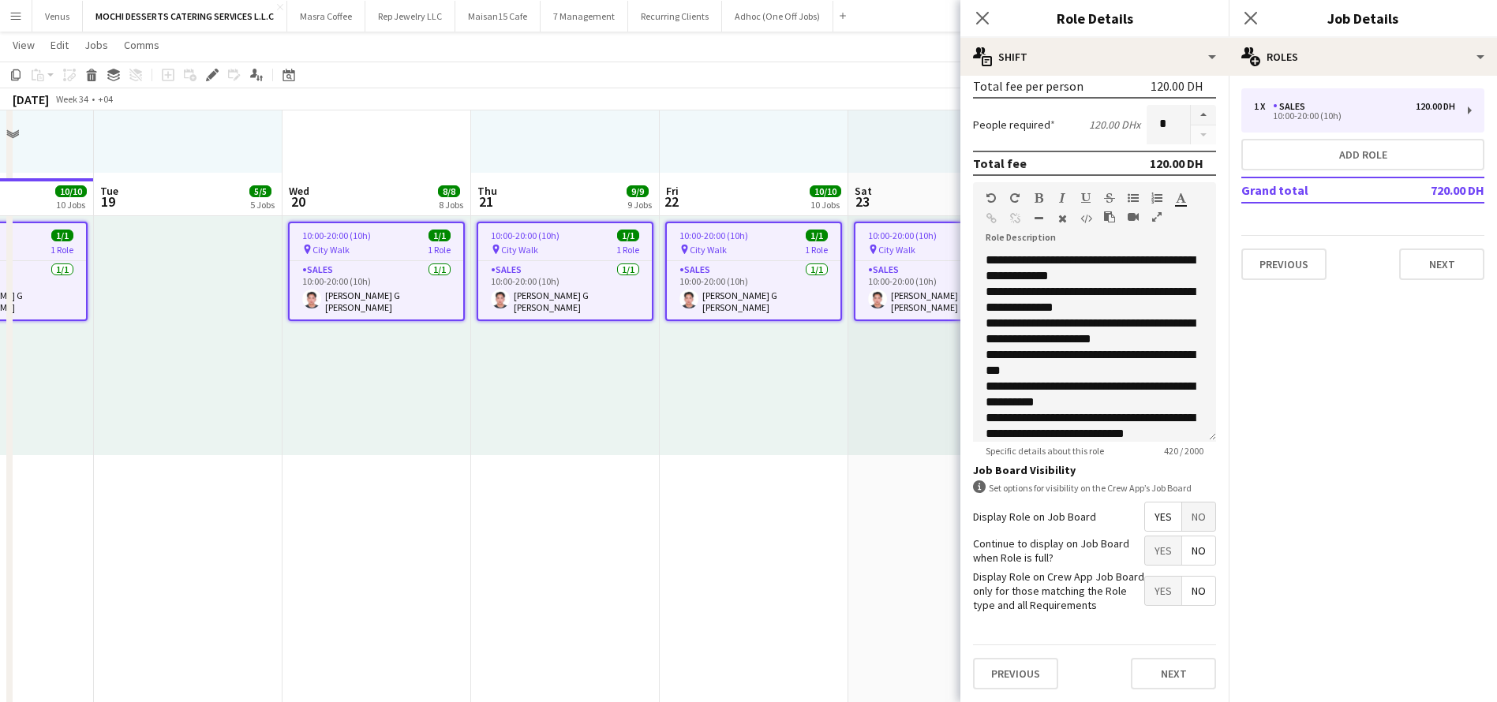
scroll to position [2367, 0]
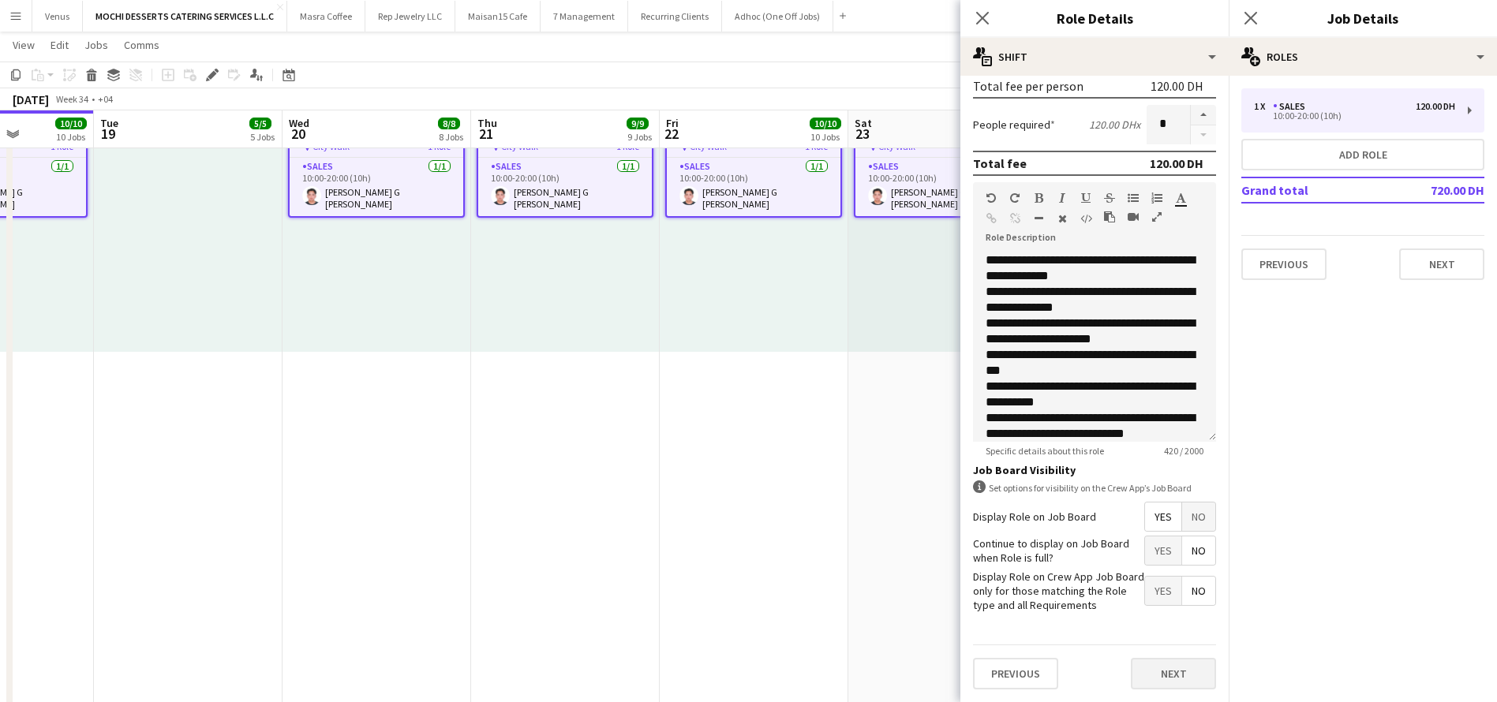
type input "*****"
click at [1171, 664] on button "Next" at bounding box center [1173, 674] width 85 height 32
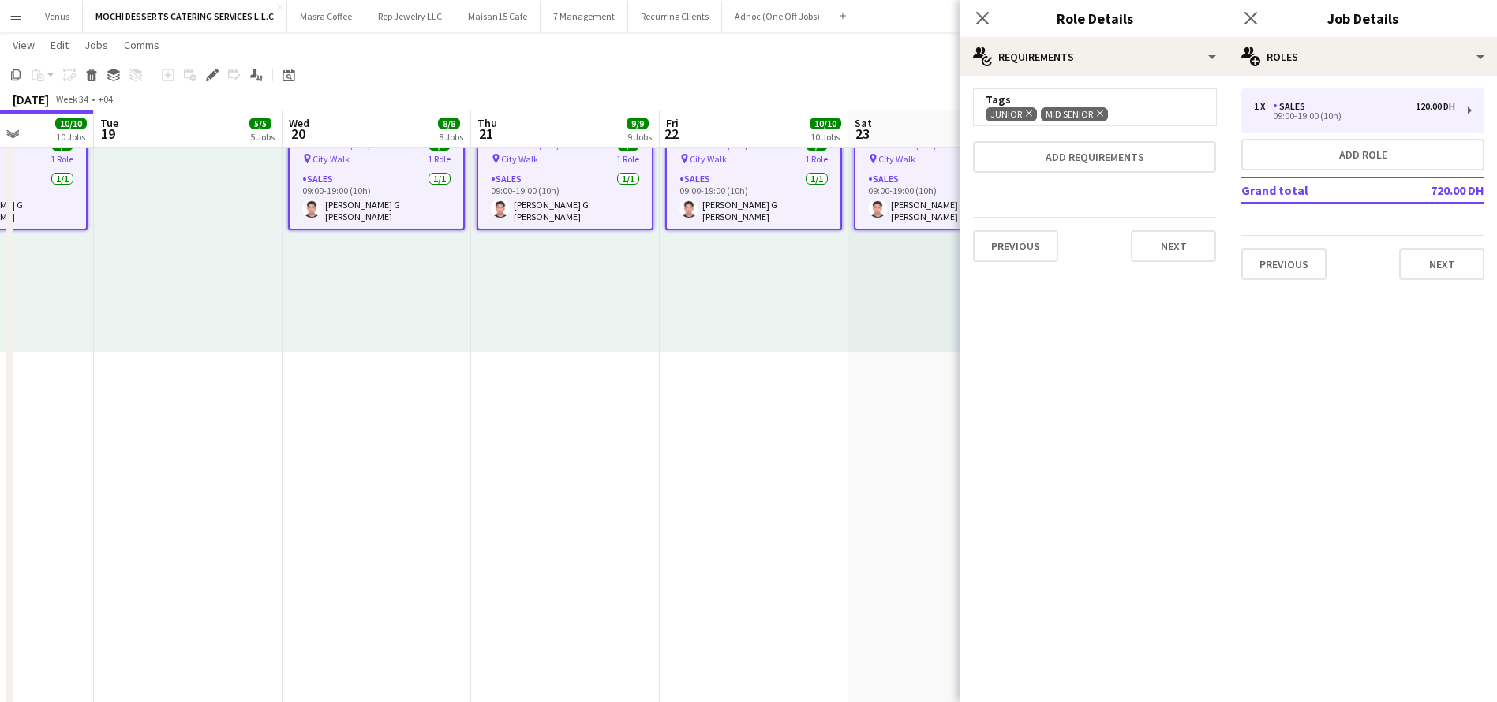
scroll to position [0, 0]
click at [1170, 248] on button "Next" at bounding box center [1173, 246] width 85 height 32
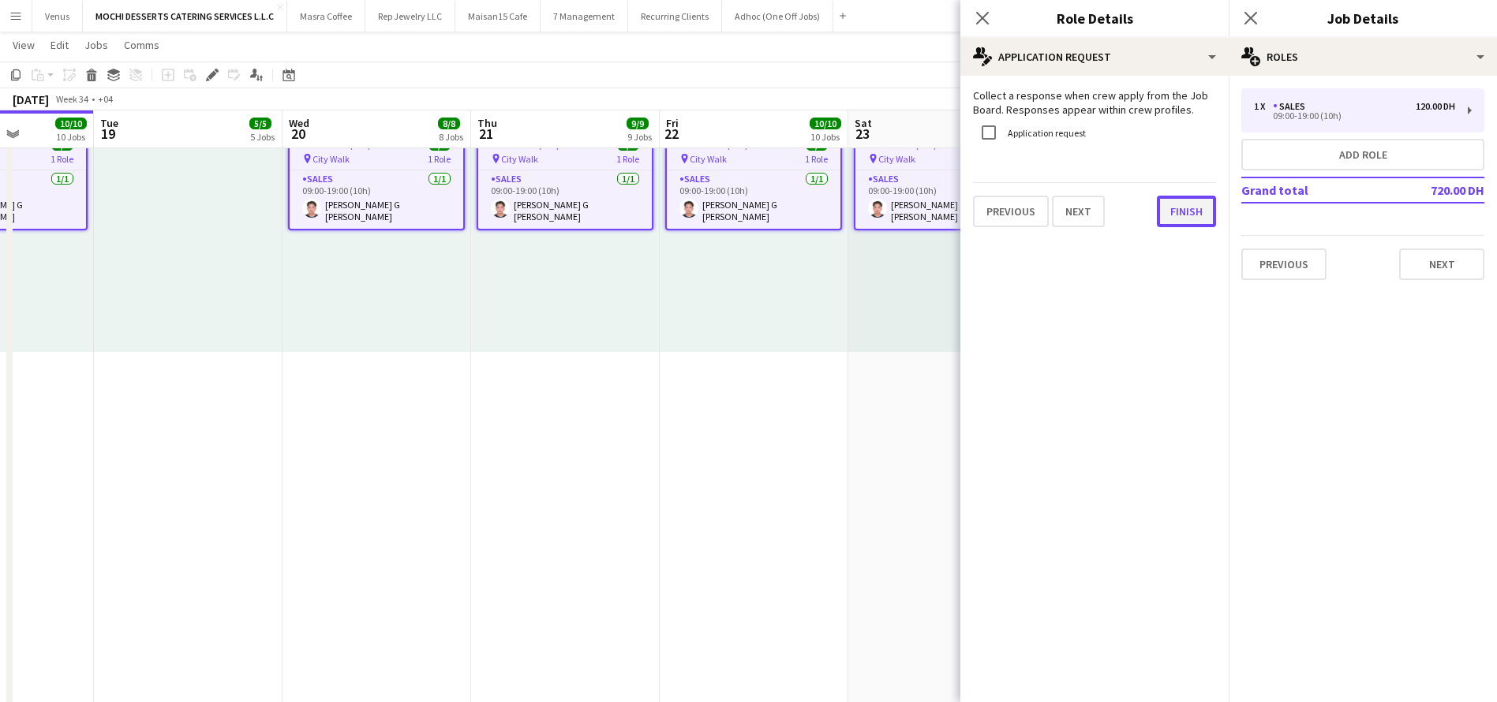
click at [1167, 229] on div "Collect a response when crew apply from the Job Board. Responses appear within …" at bounding box center [1094, 158] width 268 height 164
click at [1192, 219] on button "Finish" at bounding box center [1186, 212] width 59 height 32
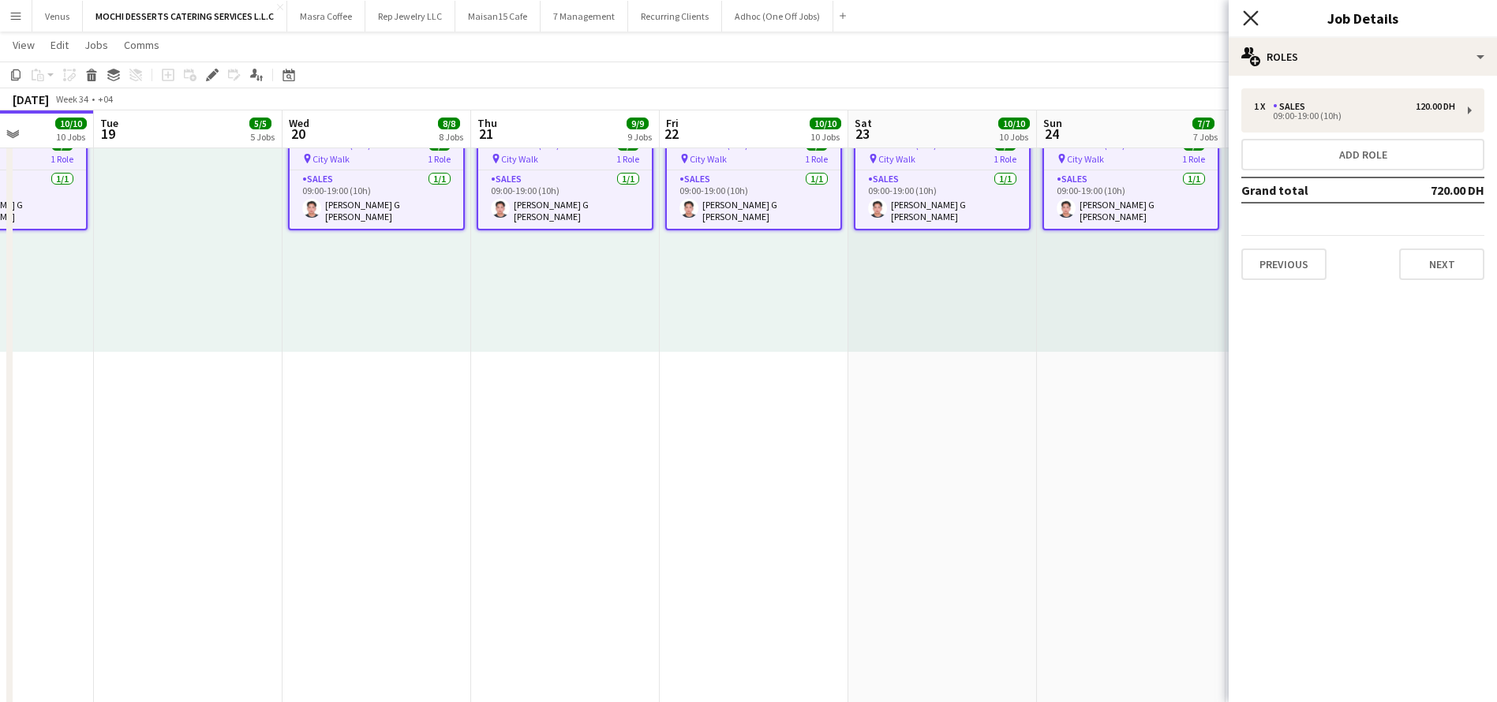
click at [1251, 17] on icon at bounding box center [1250, 17] width 15 height 15
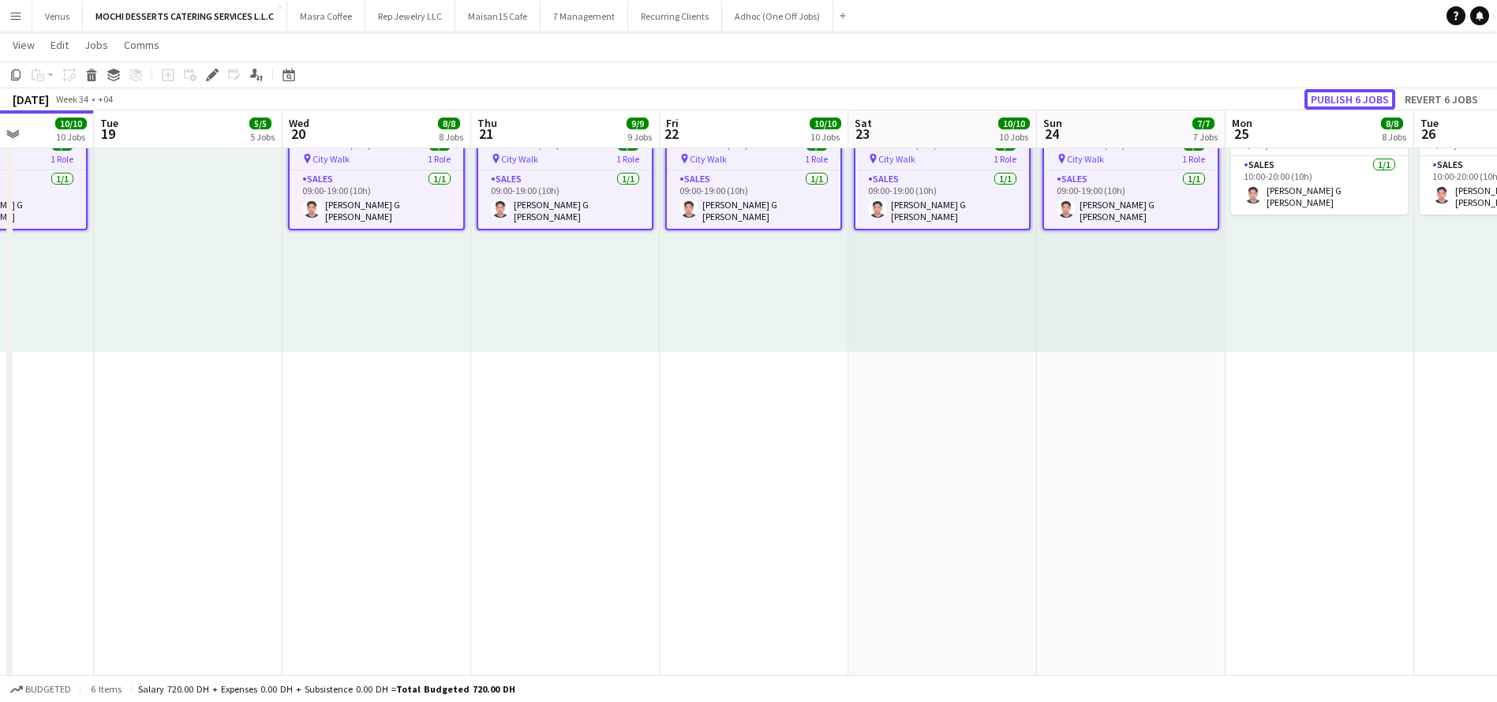
click at [1337, 95] on button "Publish 6 jobs" at bounding box center [1349, 99] width 91 height 21
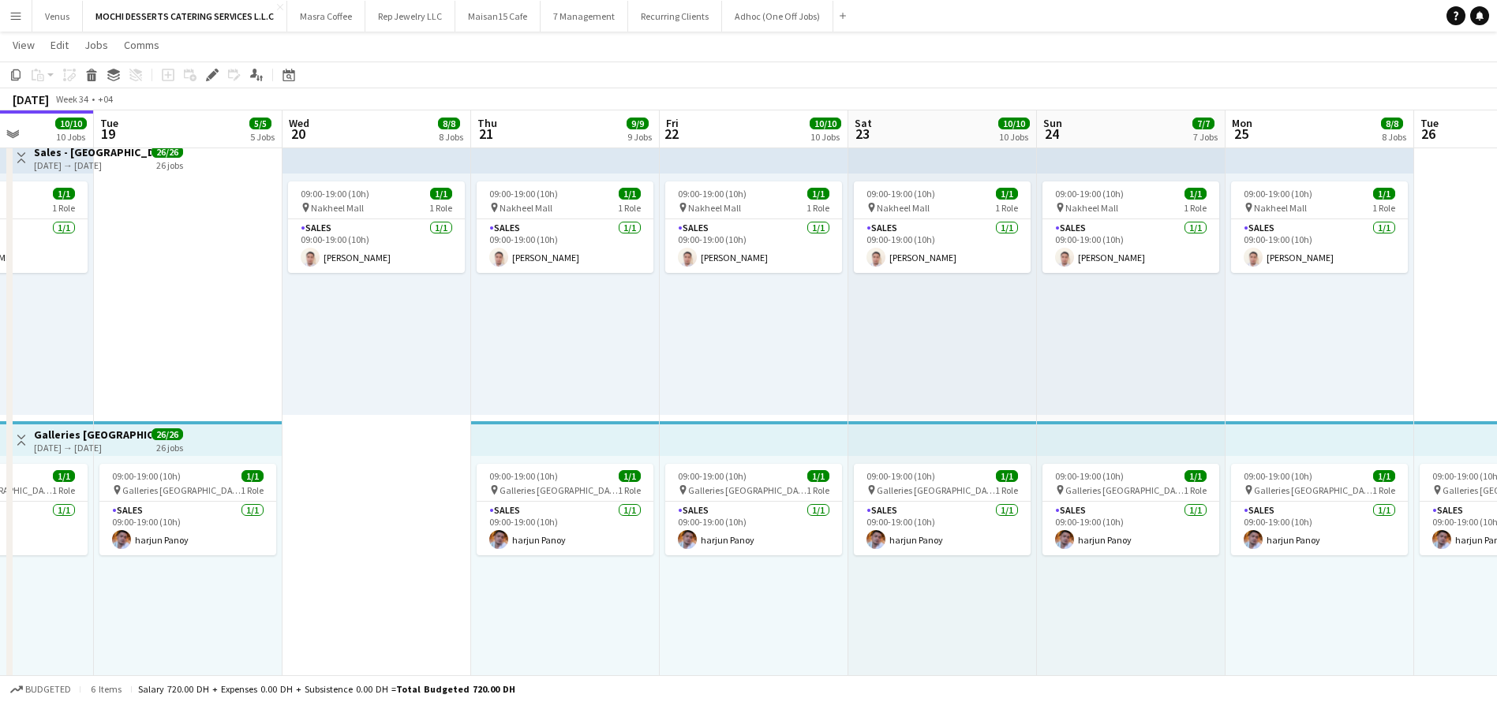
scroll to position [1775, 0]
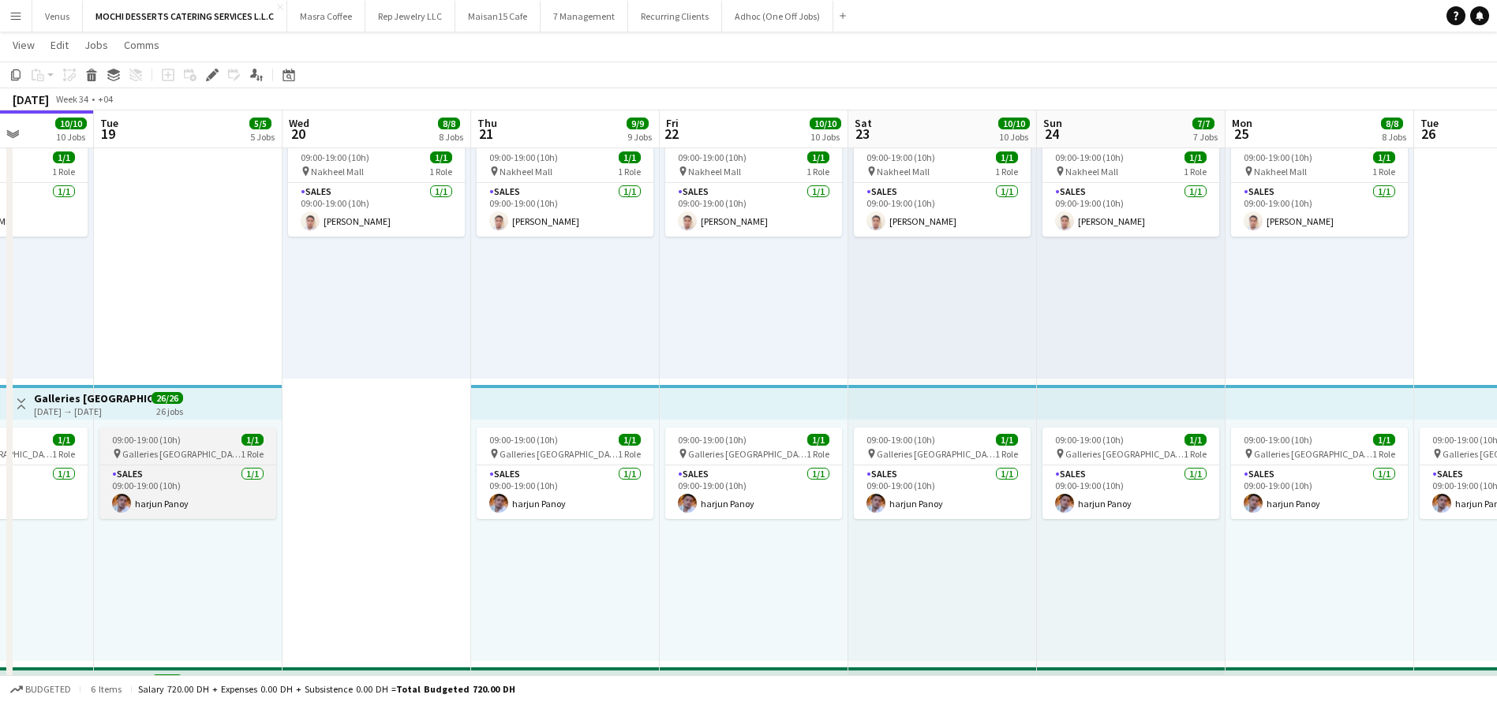
click at [173, 439] on span "09:00-19:00 (10h)" at bounding box center [146, 440] width 69 height 12
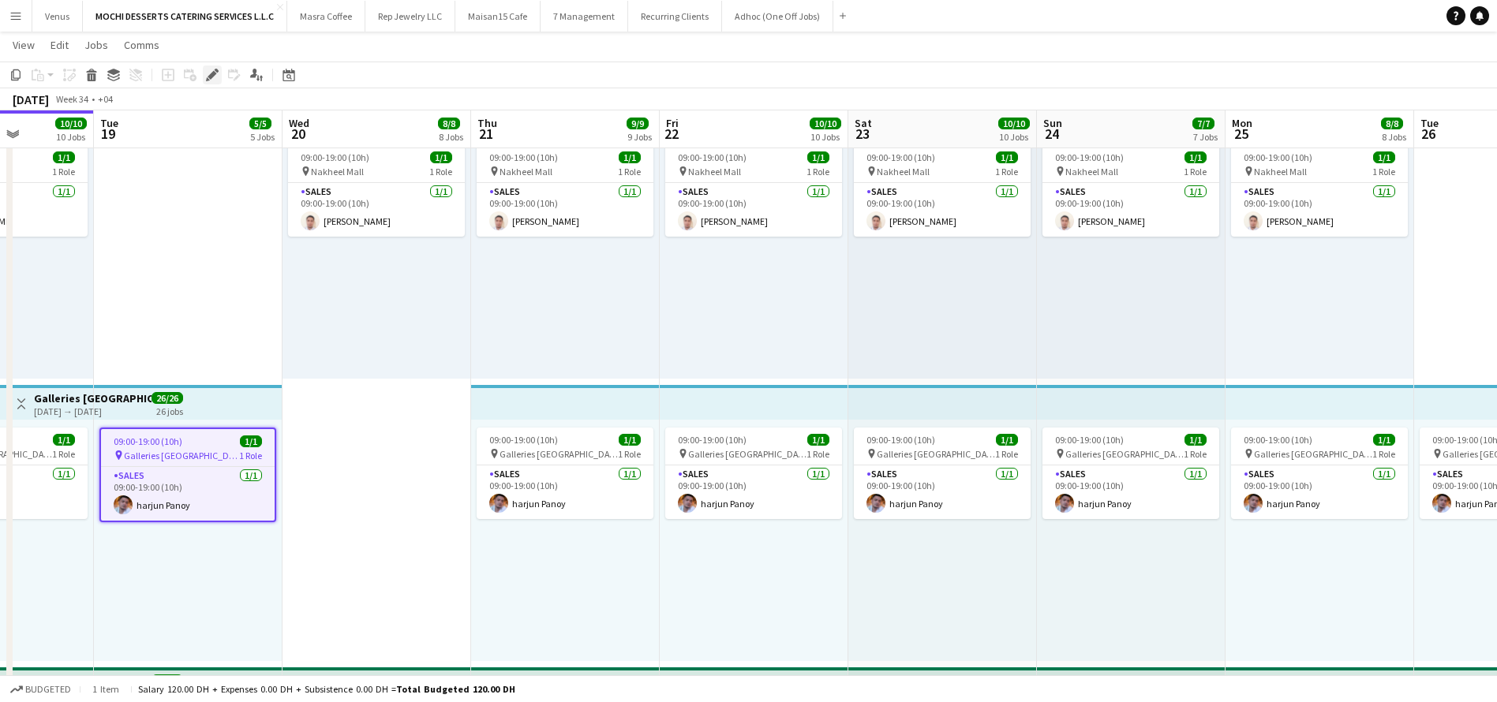
click at [207, 77] on icon "Edit" at bounding box center [212, 75] width 13 height 13
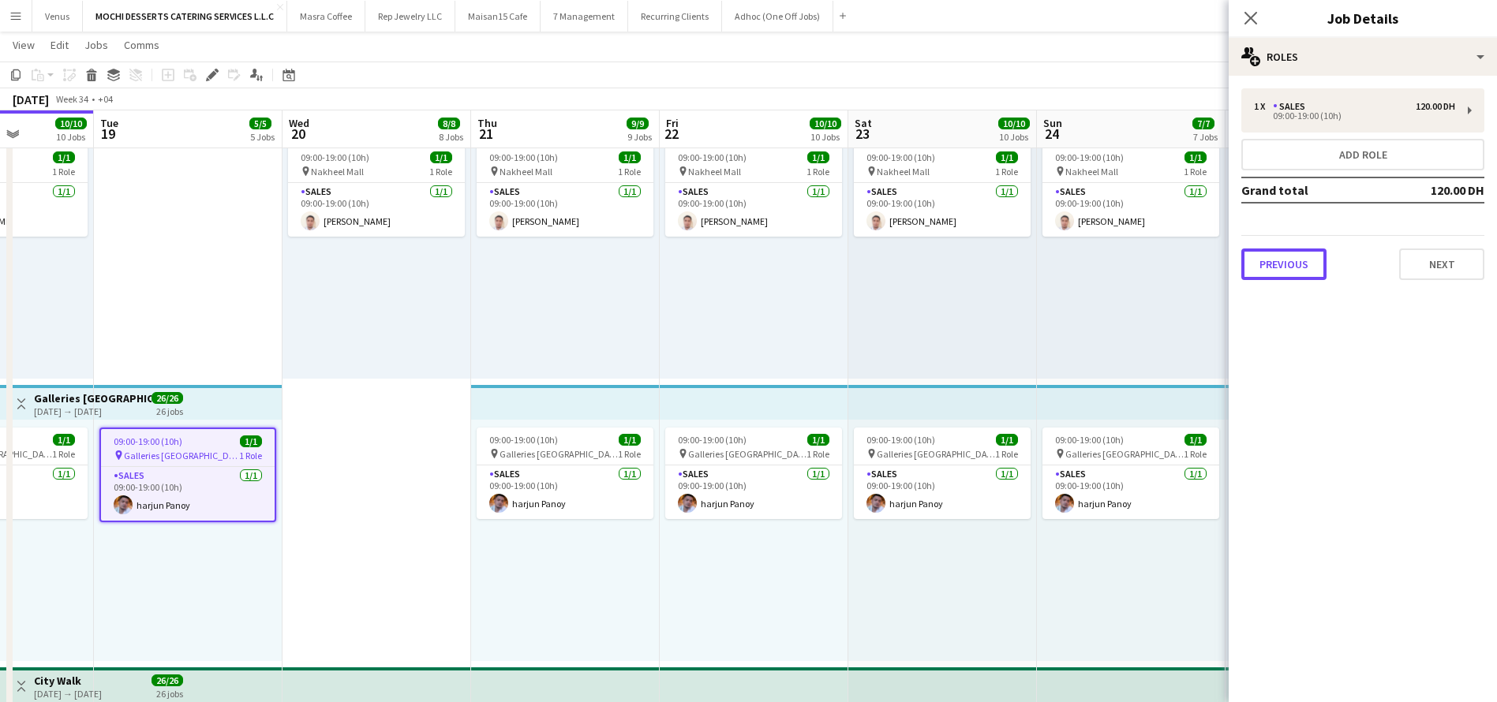
click at [1302, 264] on button "Previous" at bounding box center [1283, 265] width 85 height 32
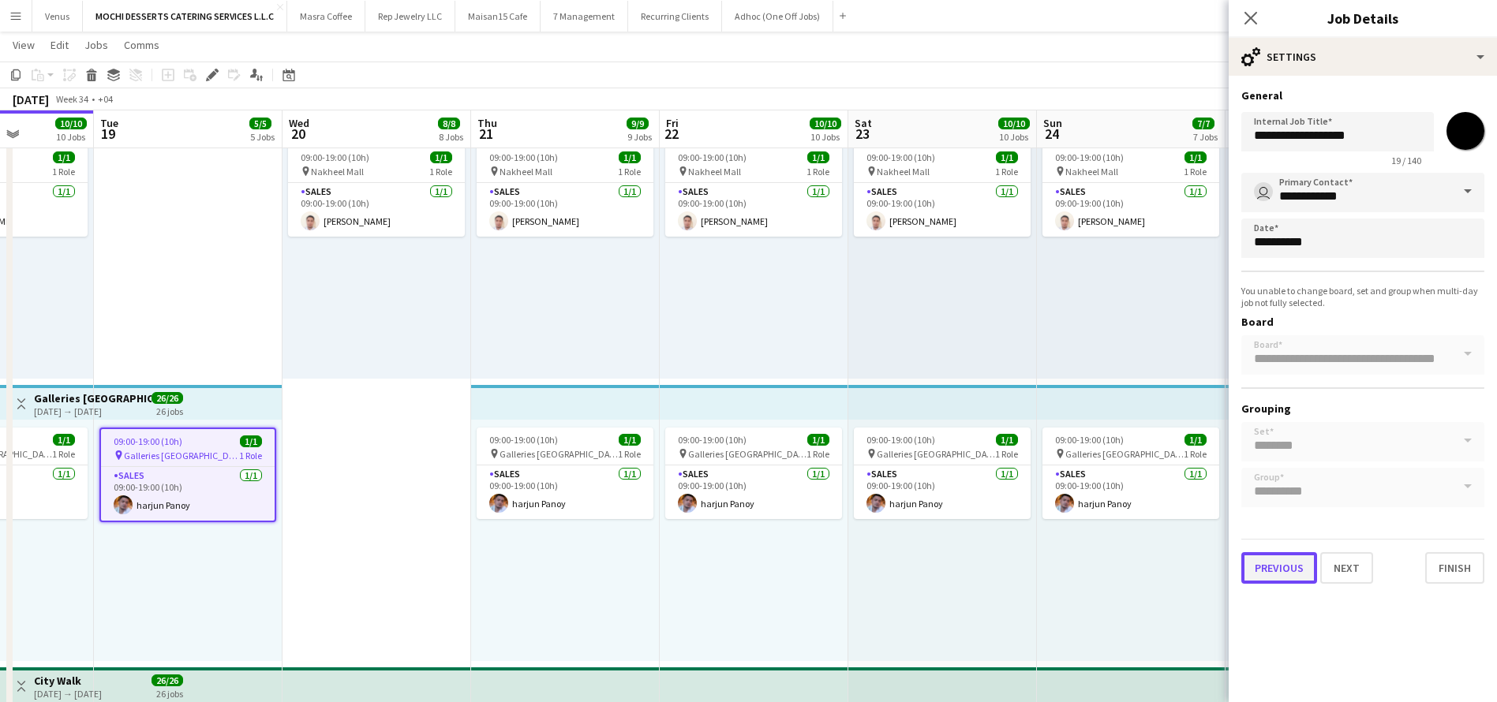
click at [1258, 570] on button "Previous" at bounding box center [1279, 568] width 76 height 32
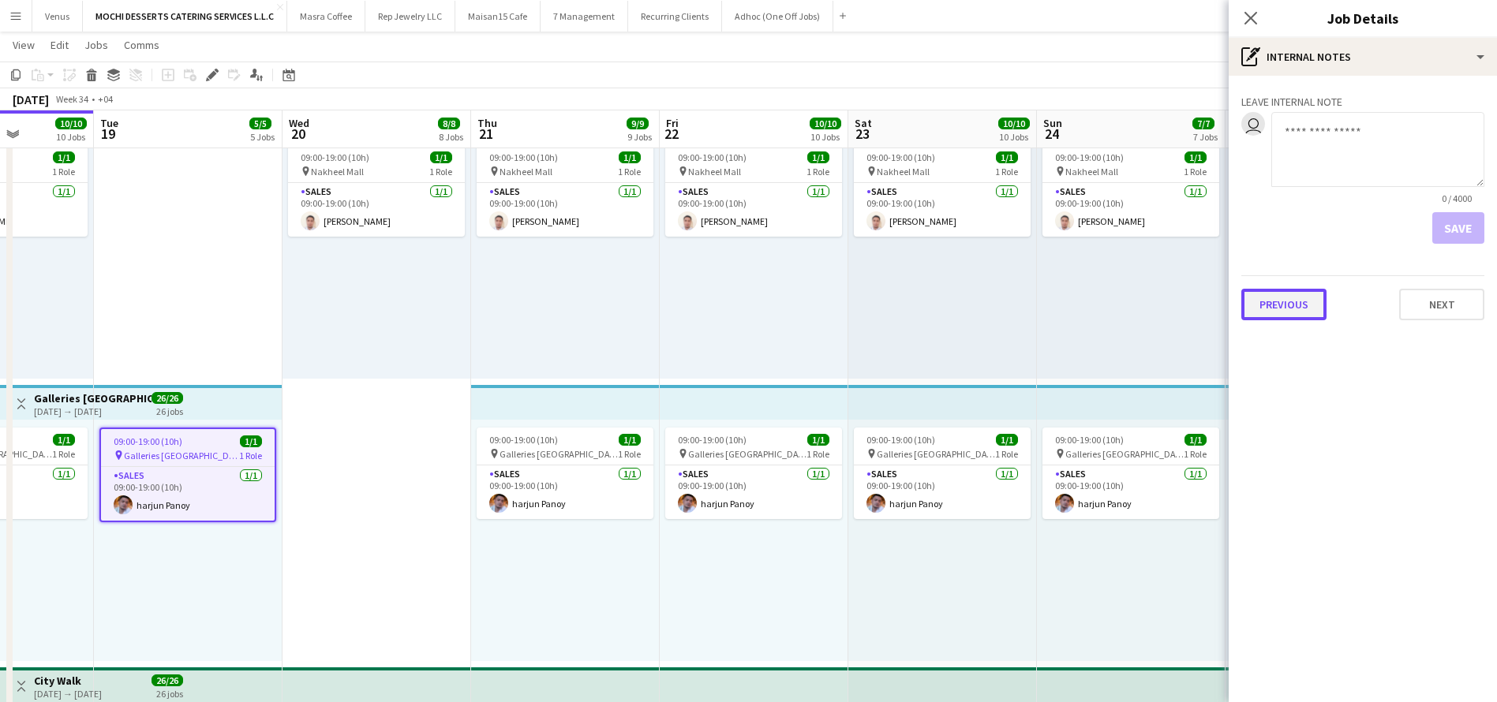
click at [1310, 315] on button "Previous" at bounding box center [1283, 305] width 85 height 32
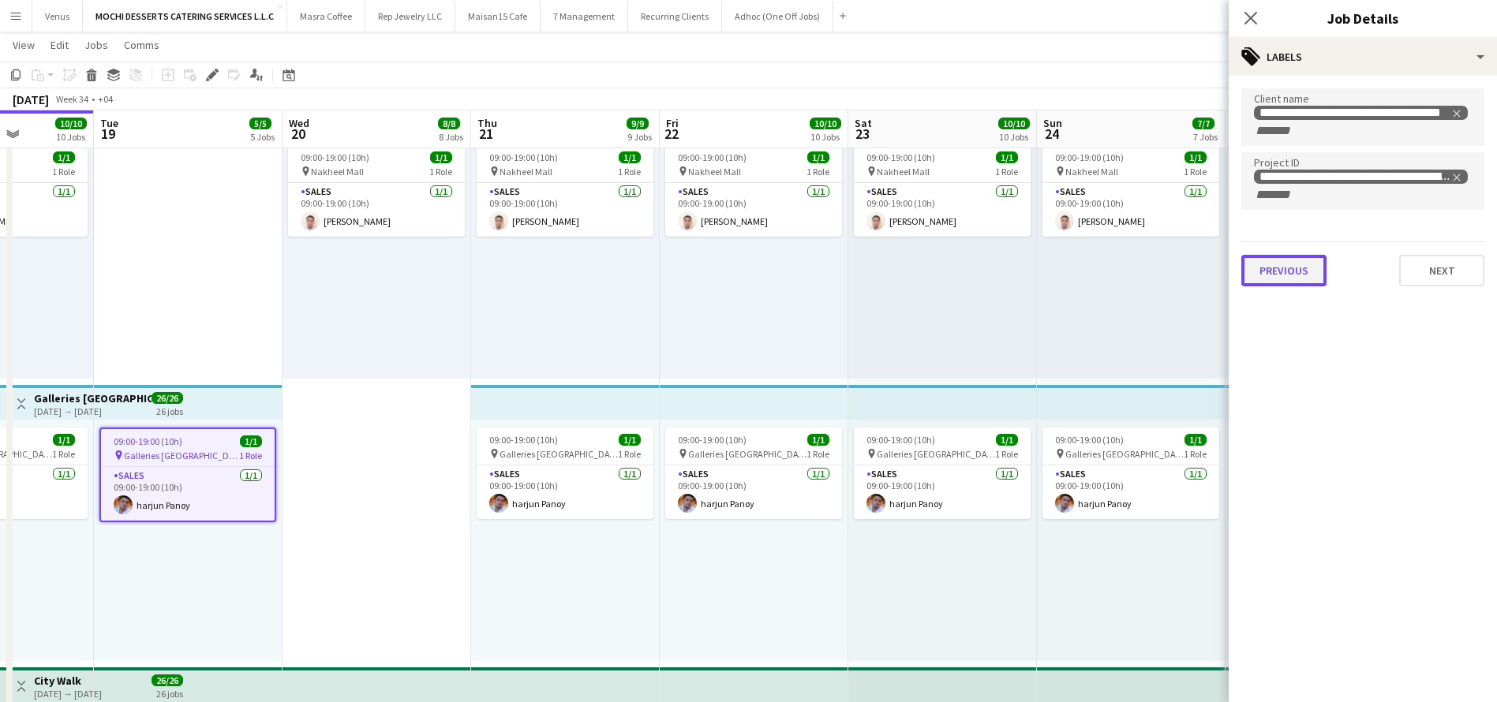
click at [1302, 271] on button "Previous" at bounding box center [1283, 271] width 85 height 32
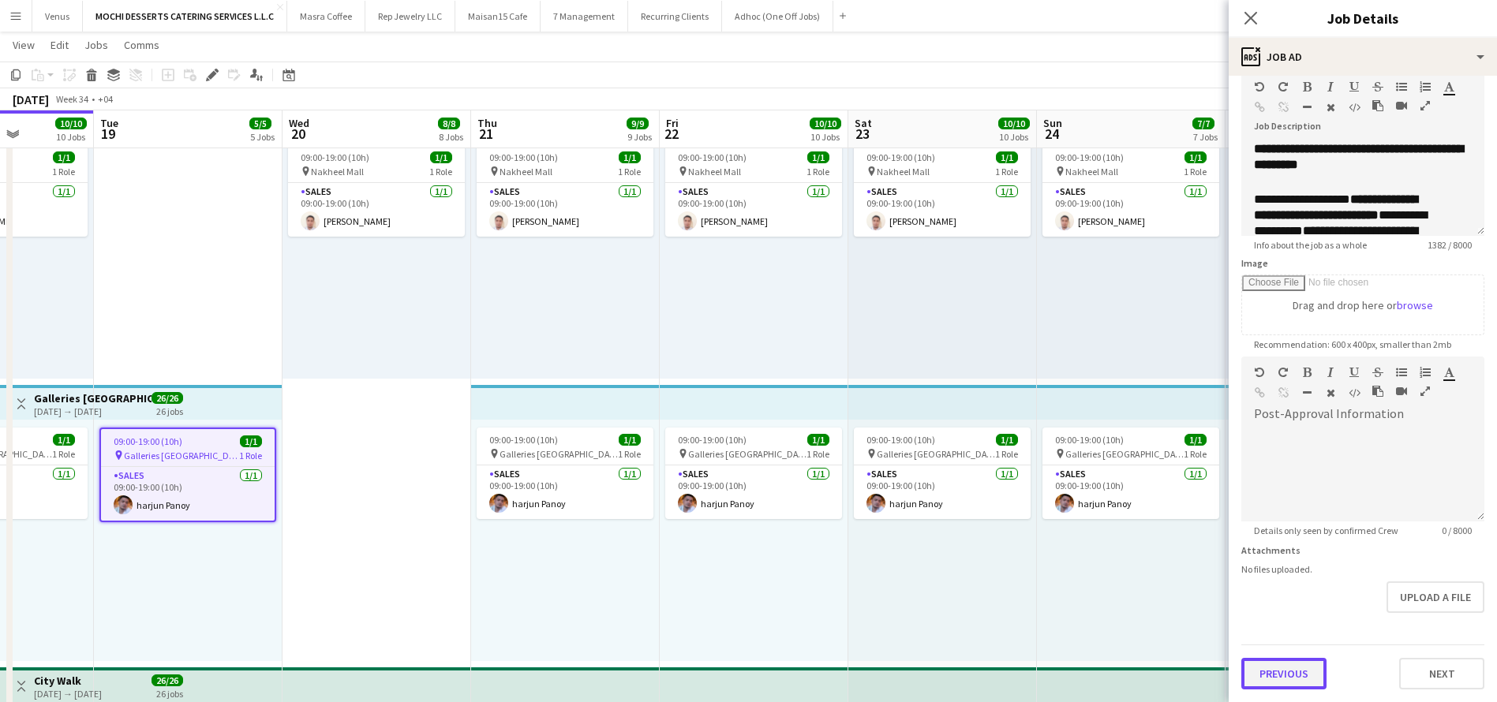
scroll to position [116, 0]
click at [1272, 633] on form "**********" at bounding box center [1362, 349] width 268 height 679
click at [1266, 675] on button "Previous" at bounding box center [1283, 674] width 85 height 32
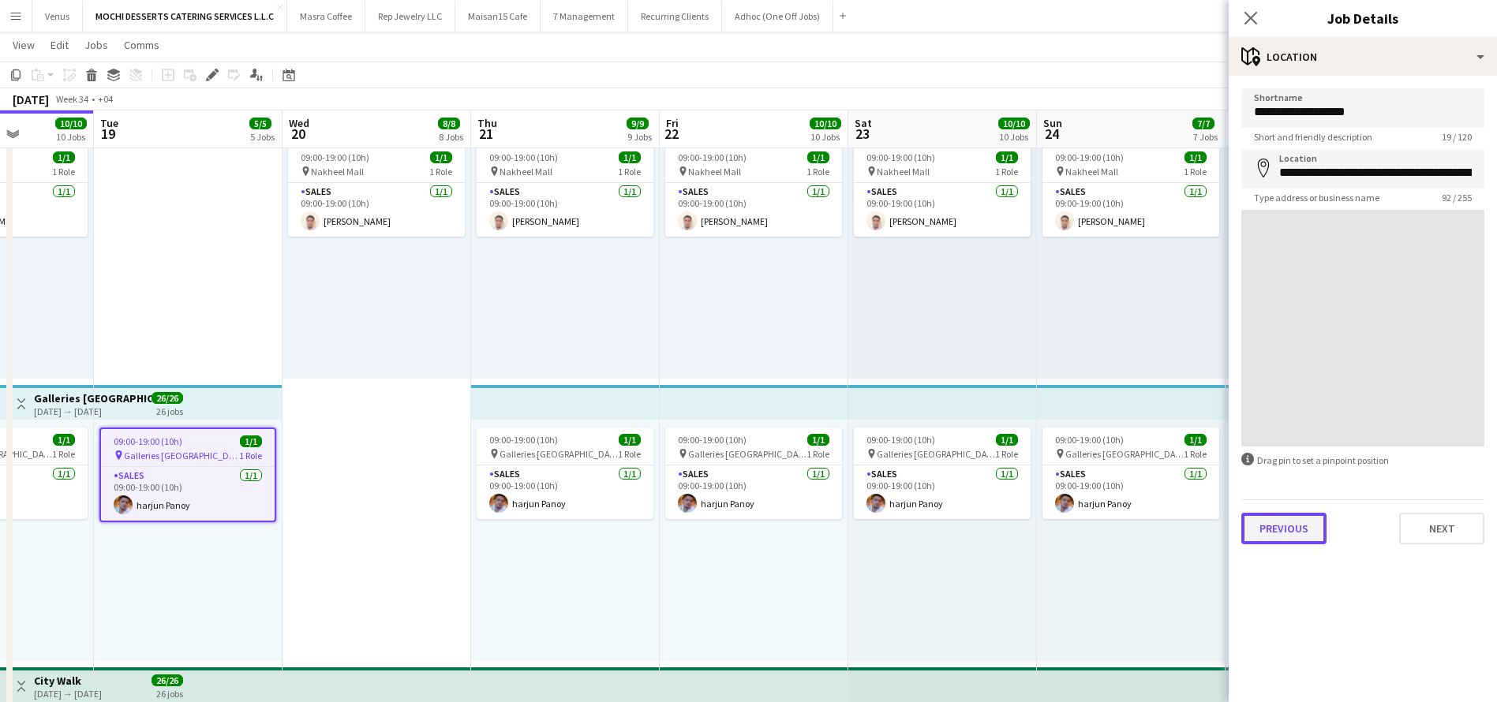
click at [1289, 518] on button "Previous" at bounding box center [1283, 529] width 85 height 32
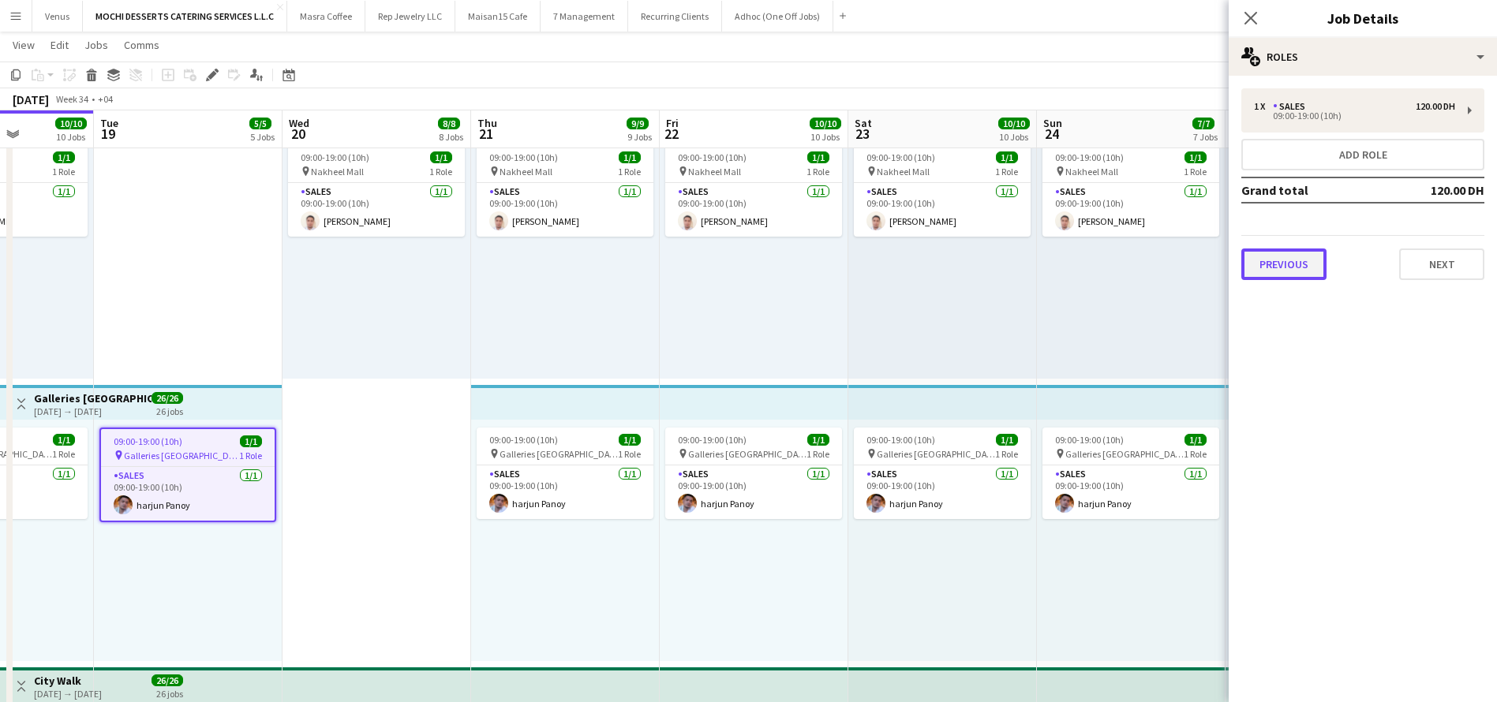
click at [1310, 268] on button "Previous" at bounding box center [1283, 265] width 85 height 32
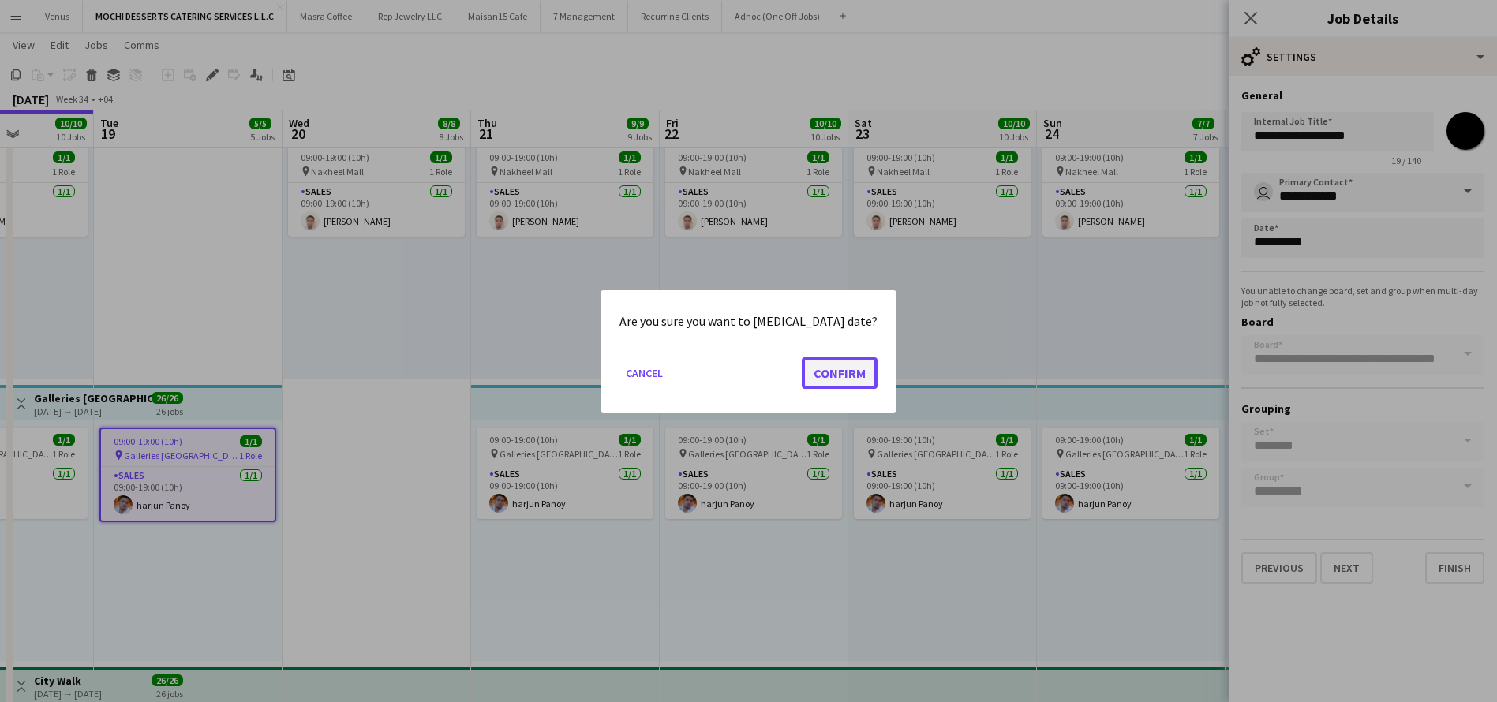
drag, startPoint x: 827, startPoint y: 370, endPoint x: 845, endPoint y: 370, distance: 18.1
click at [829, 370] on button "Confirm" at bounding box center [840, 373] width 76 height 32
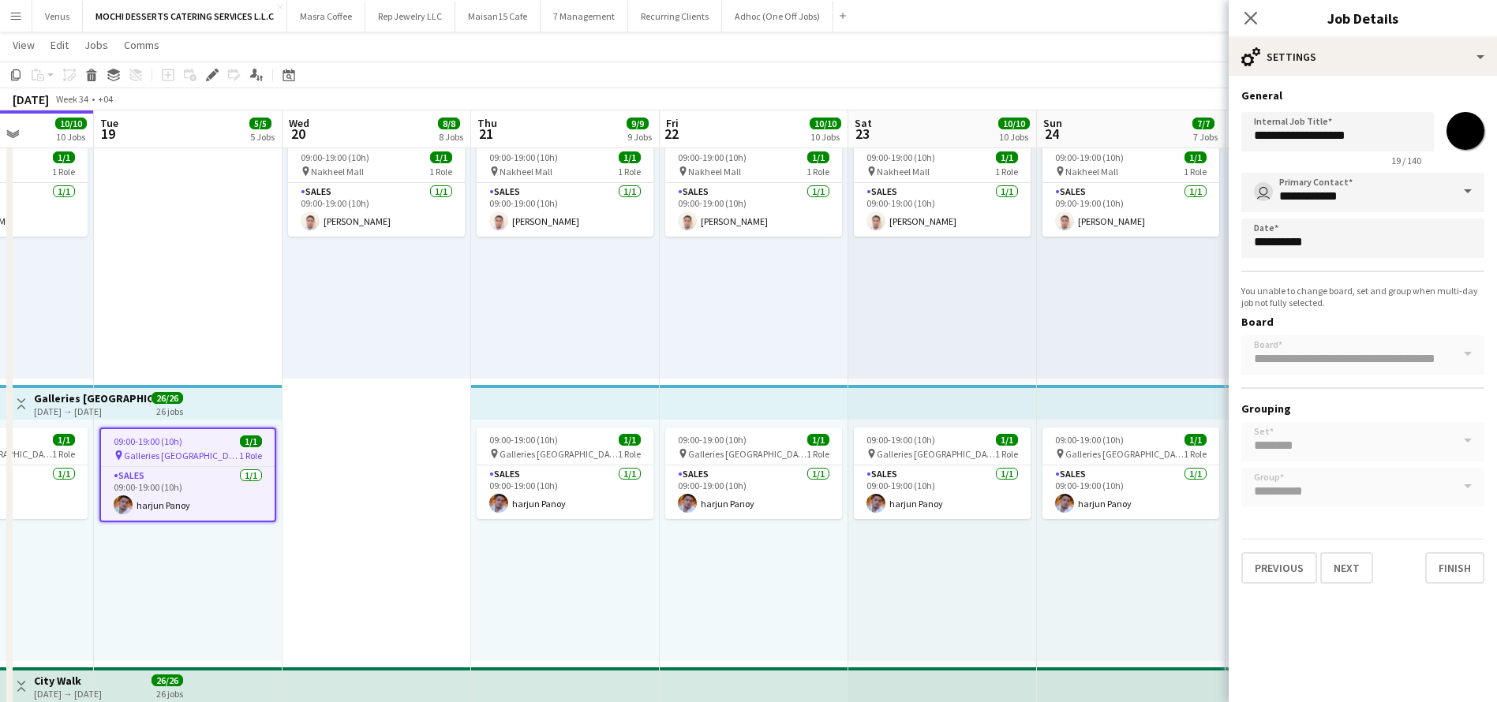
scroll to position [1775, 0]
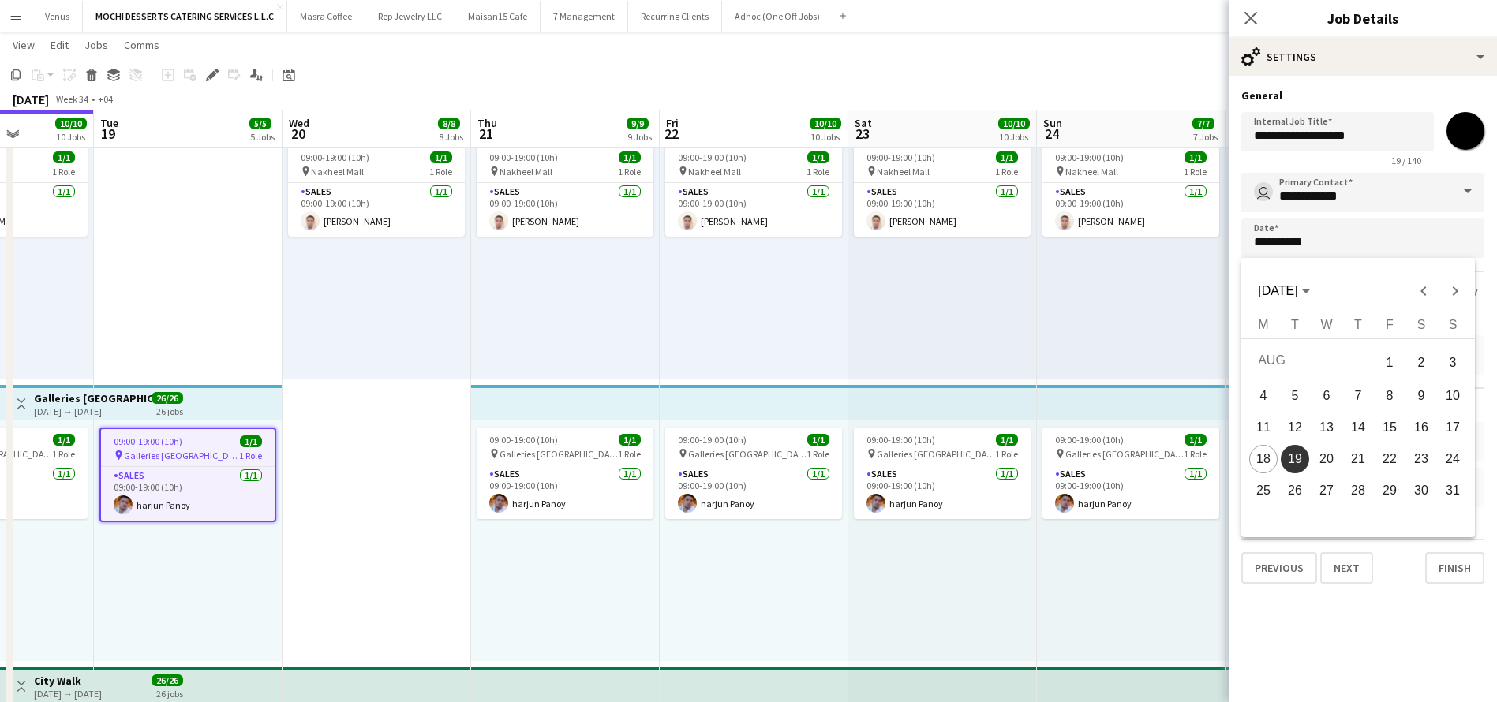
click at [1322, 451] on span "20" at bounding box center [1326, 459] width 28 height 28
type input "**********"
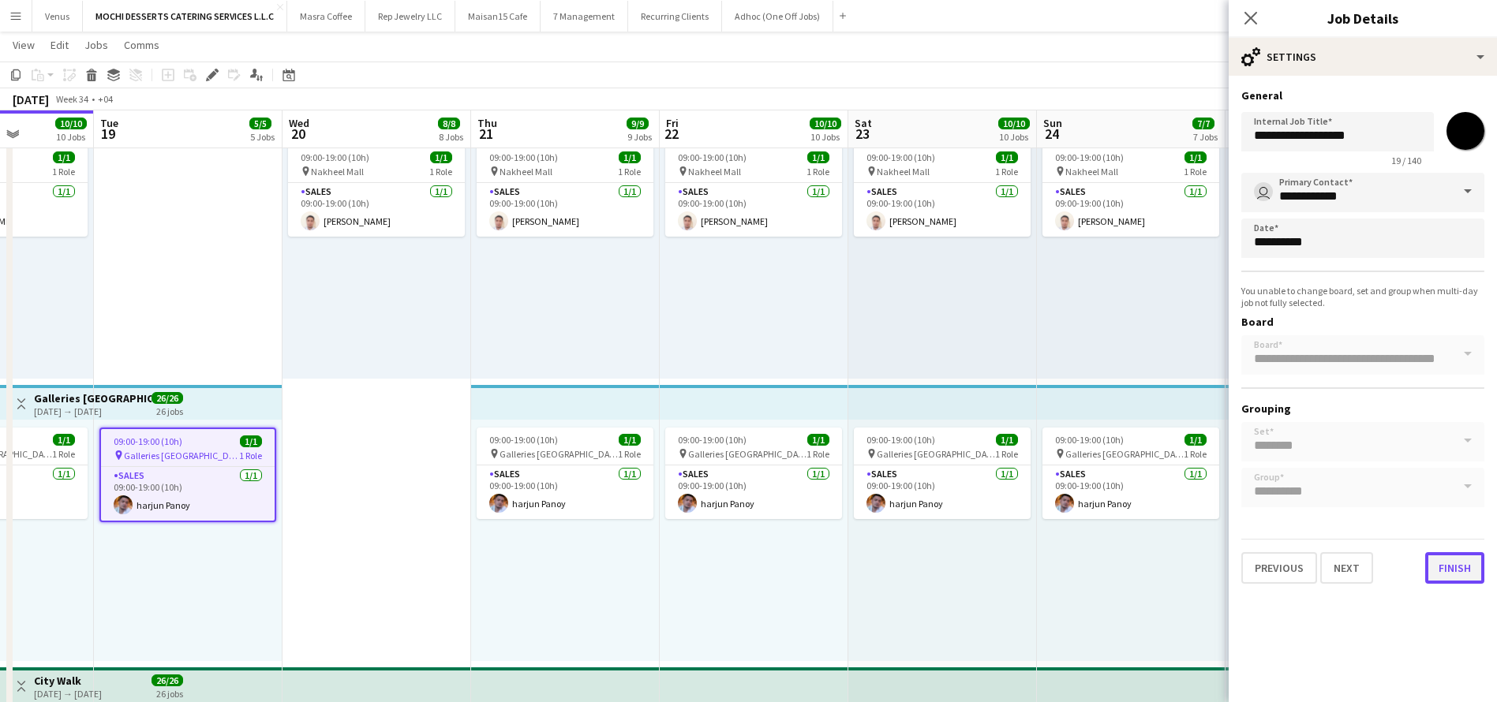
click at [1457, 566] on button "Finish" at bounding box center [1454, 568] width 59 height 32
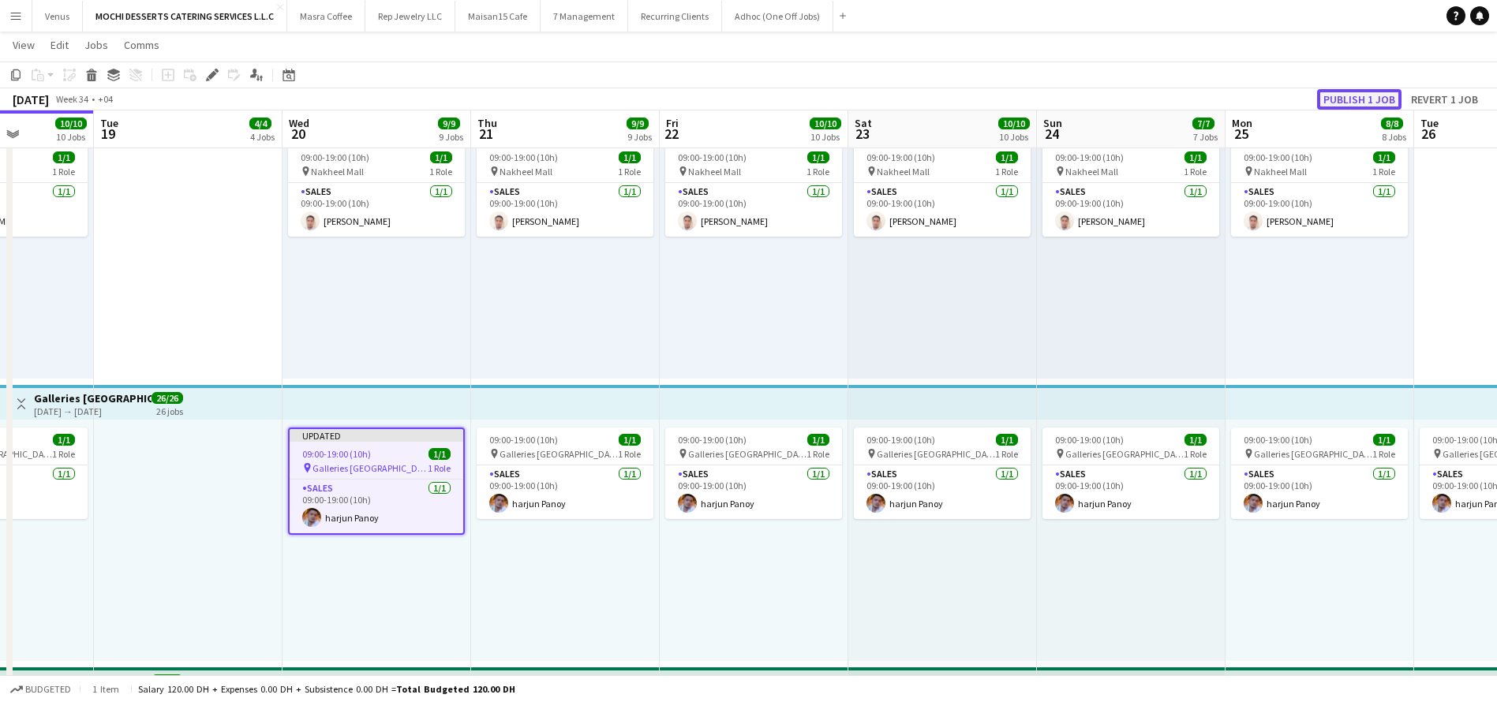
click at [1340, 92] on button "Publish 1 job" at bounding box center [1359, 99] width 84 height 21
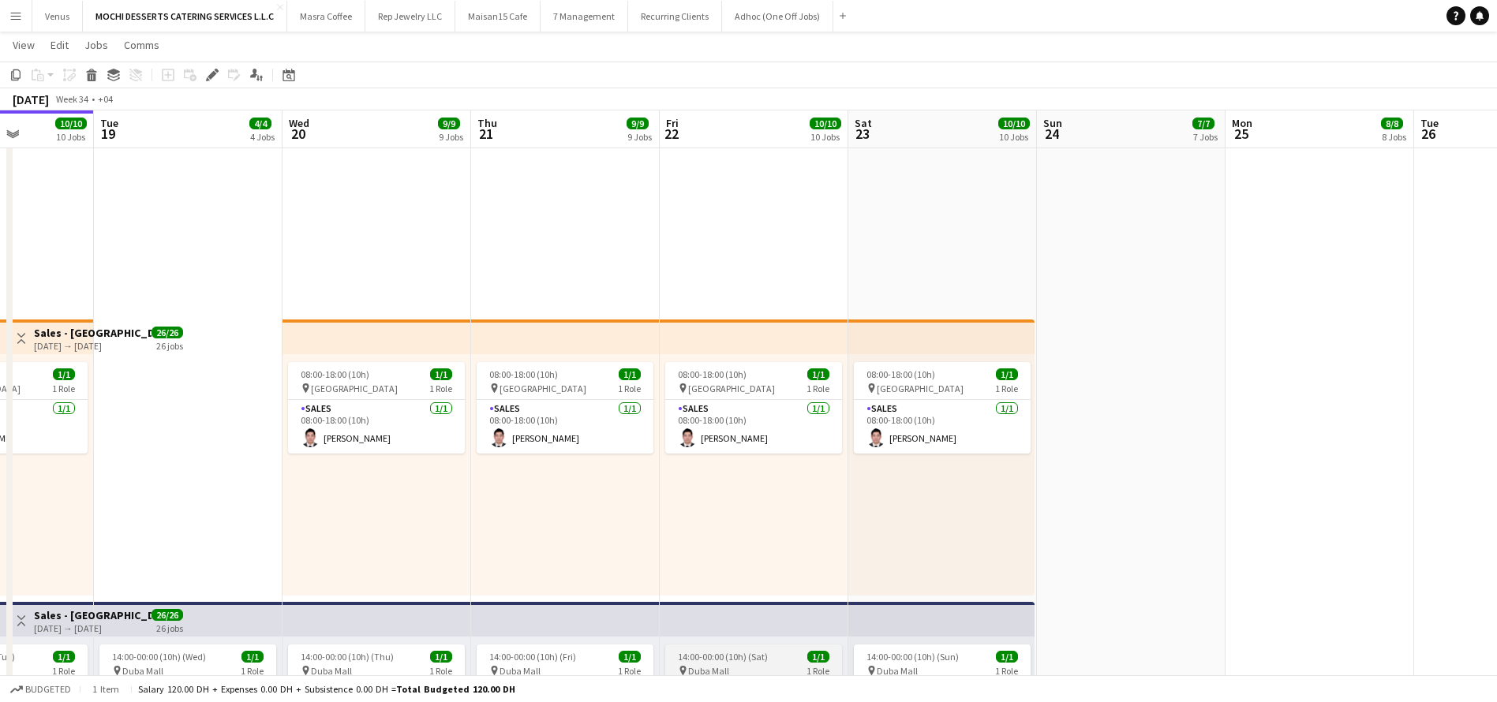
scroll to position [828, 0]
